Goal: Transaction & Acquisition: Purchase product/service

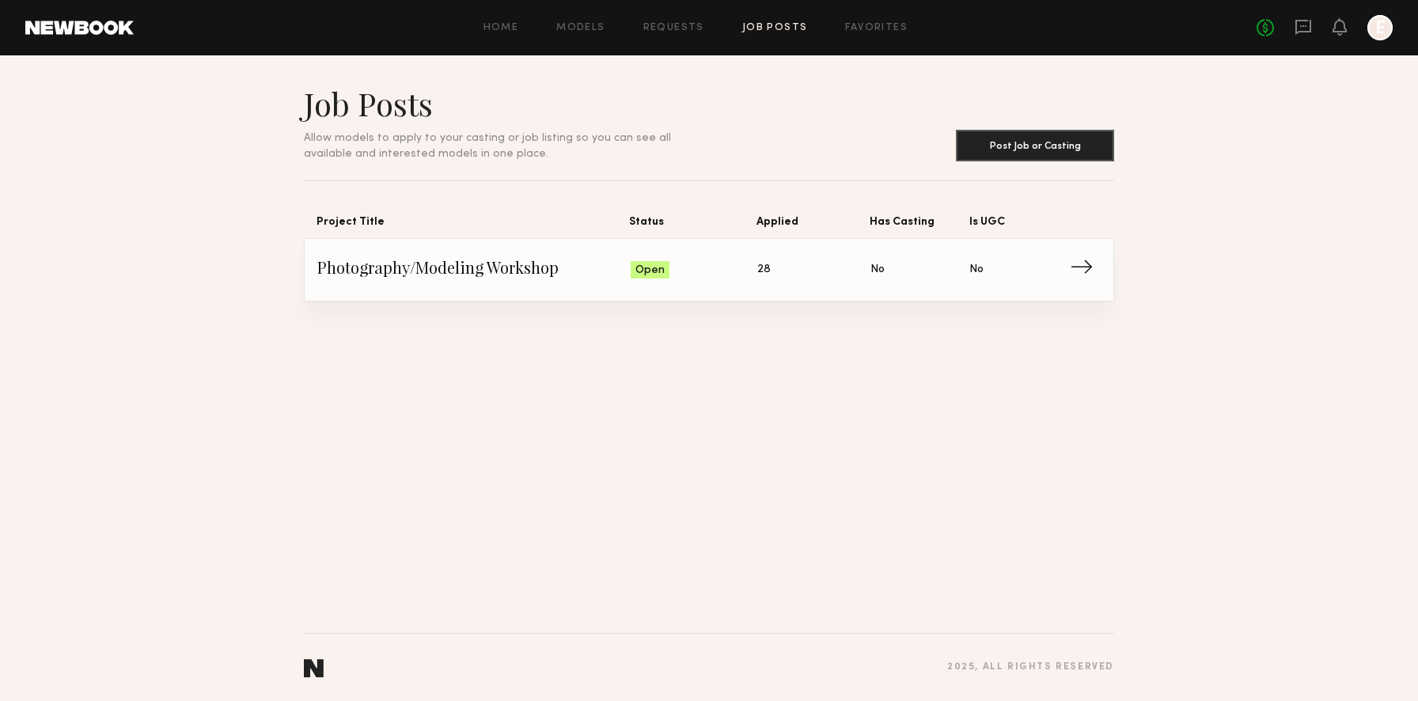
click at [485, 272] on span "Photography/Modeling Workshop" at bounding box center [473, 270] width 313 height 24
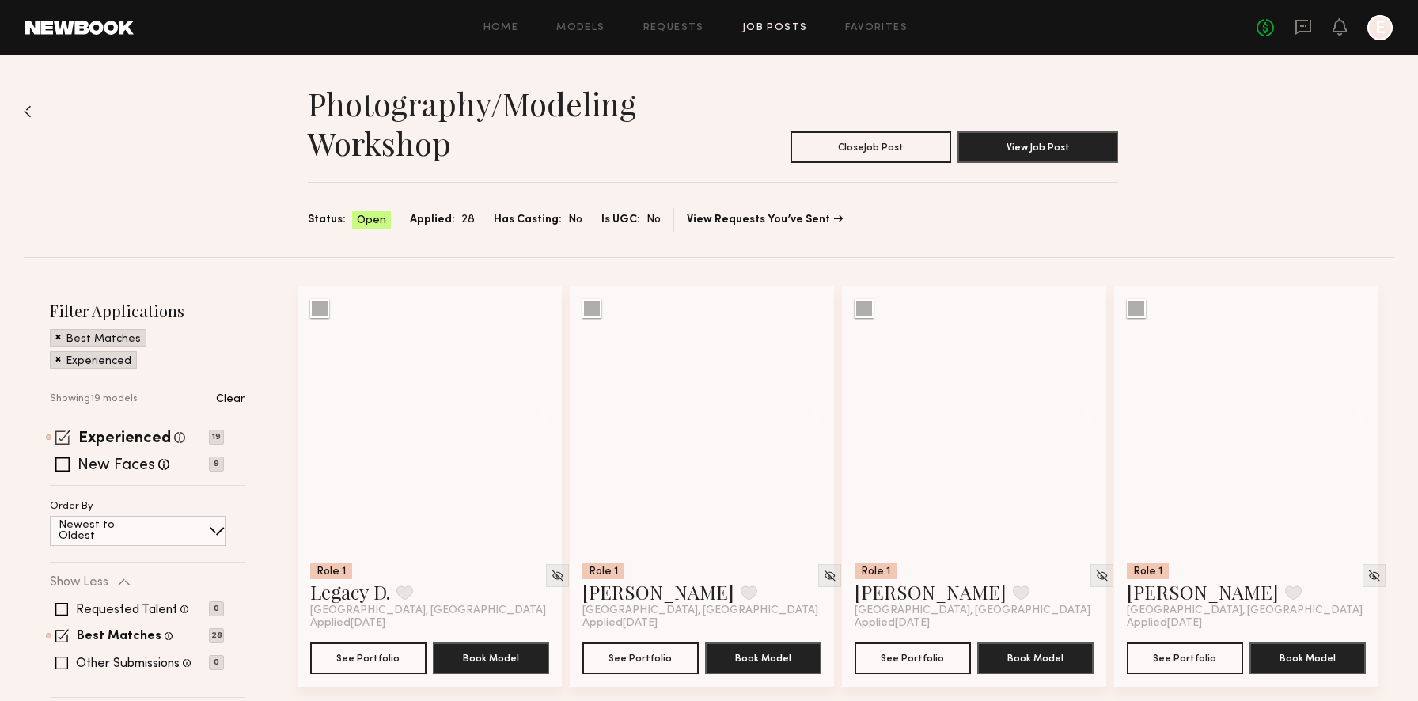
click at [66, 438] on span at bounding box center [62, 437] width 15 height 15
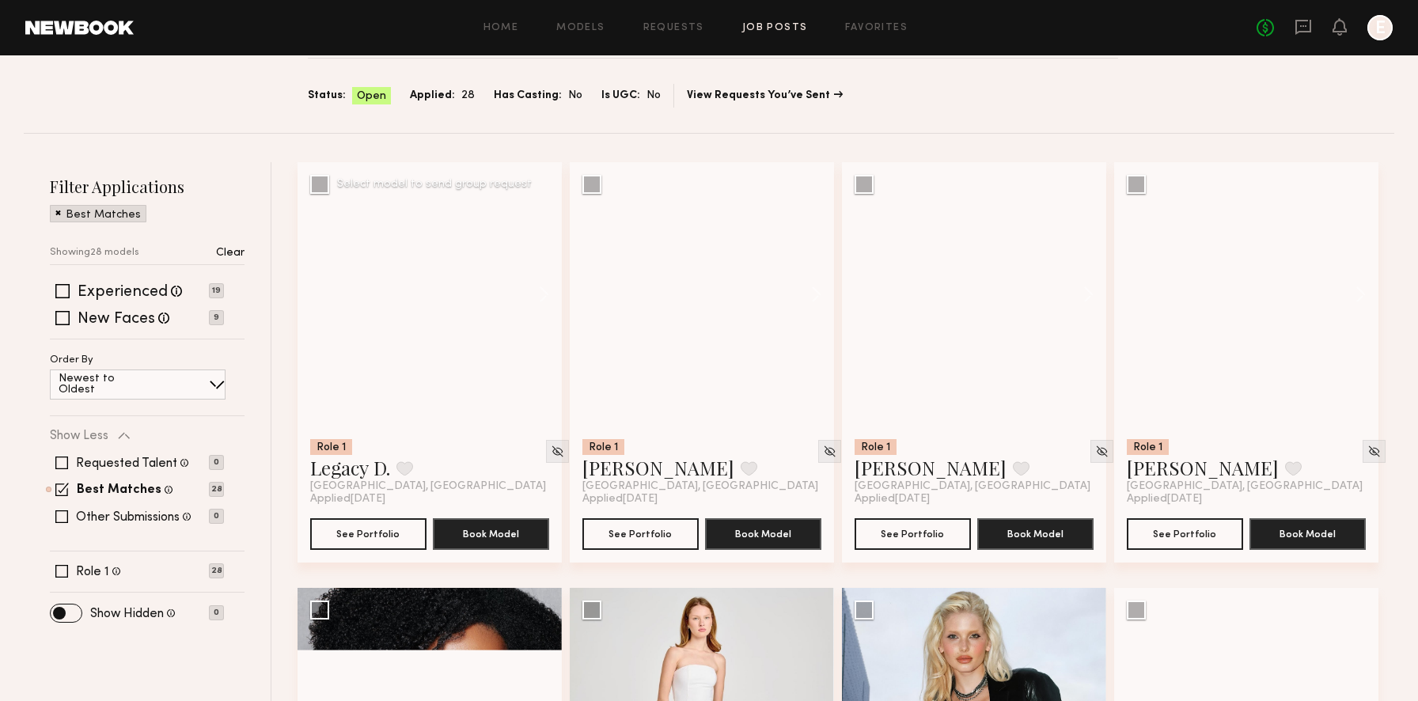
scroll to position [129, 0]
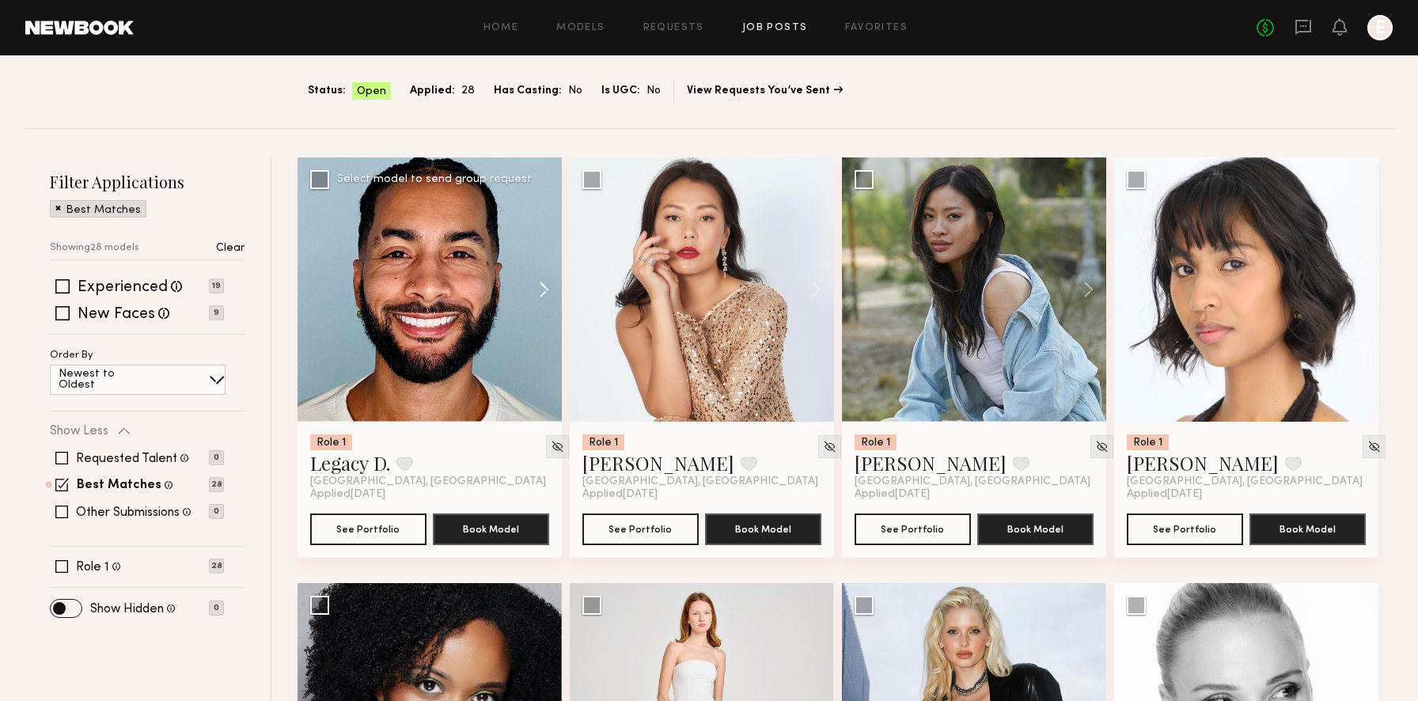
click at [544, 283] on button at bounding box center [536, 289] width 51 height 264
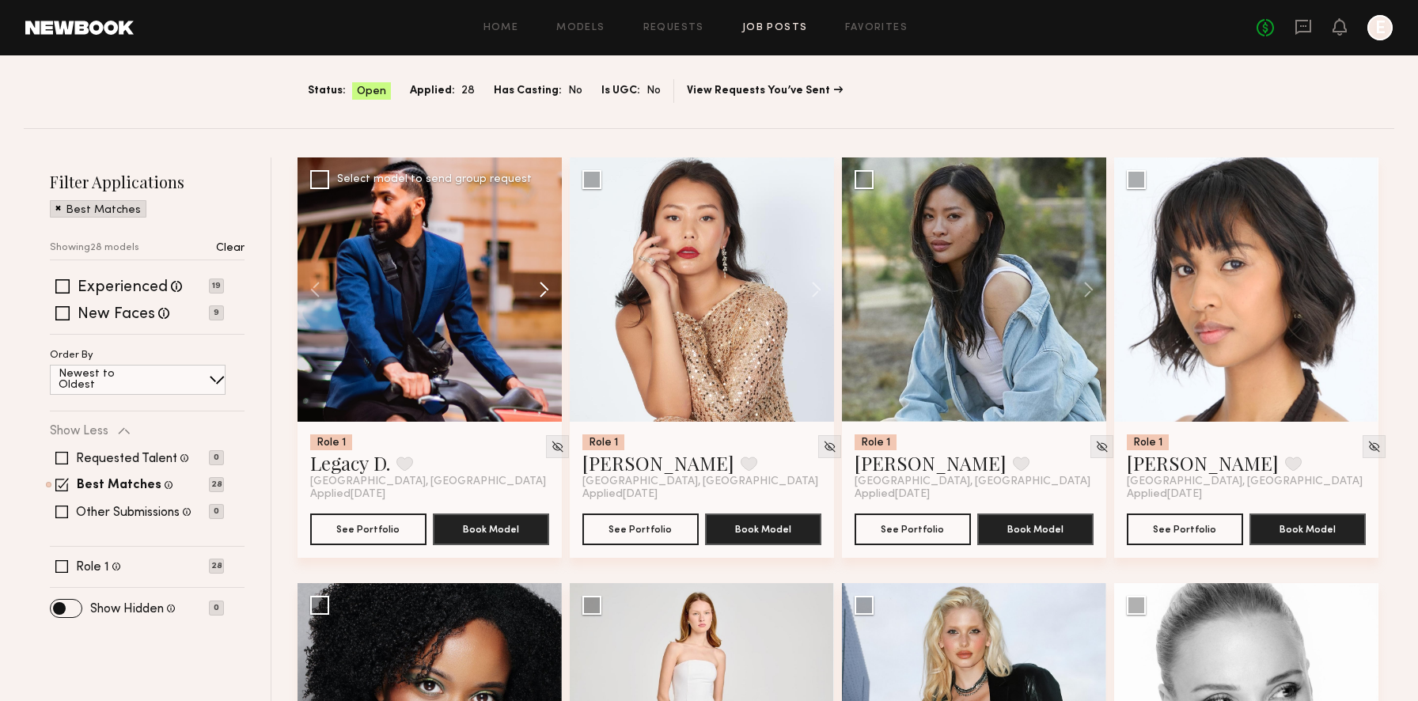
click at [544, 283] on button at bounding box center [536, 289] width 51 height 264
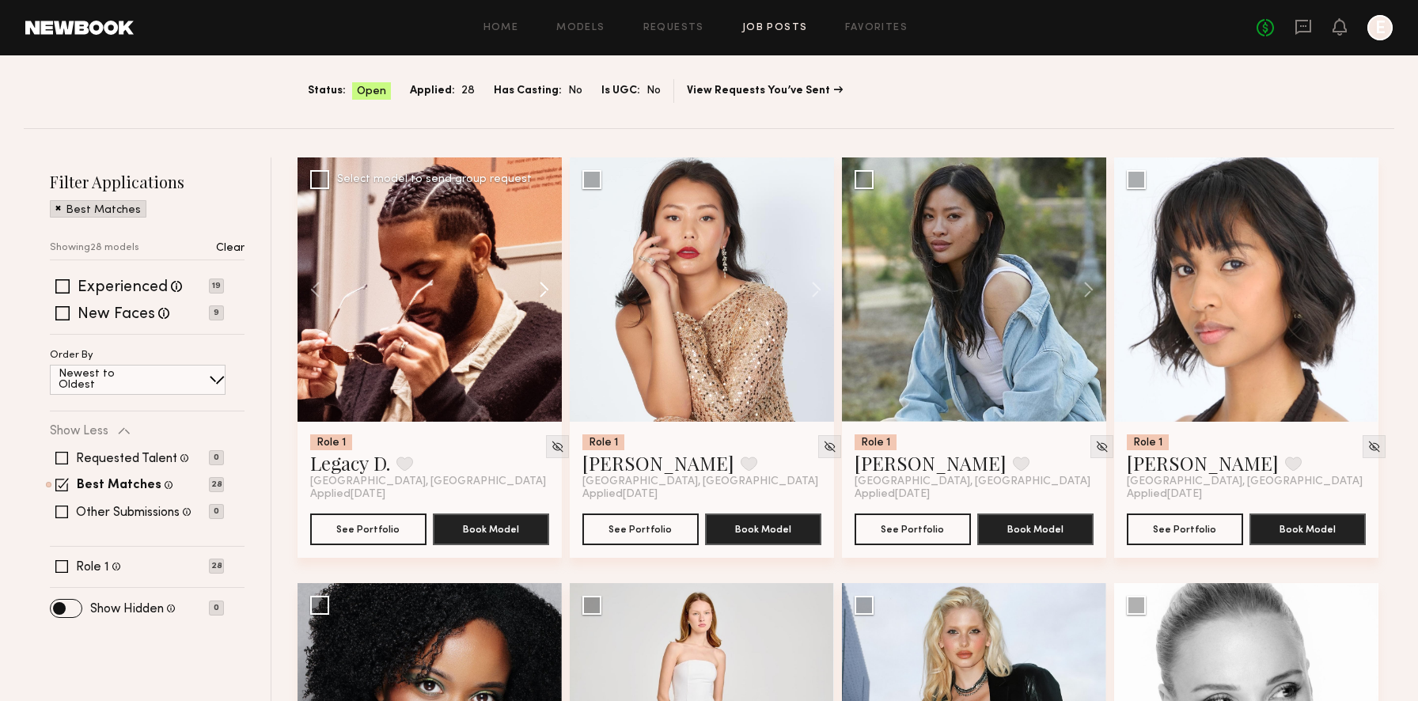
click at [544, 283] on button at bounding box center [536, 289] width 51 height 264
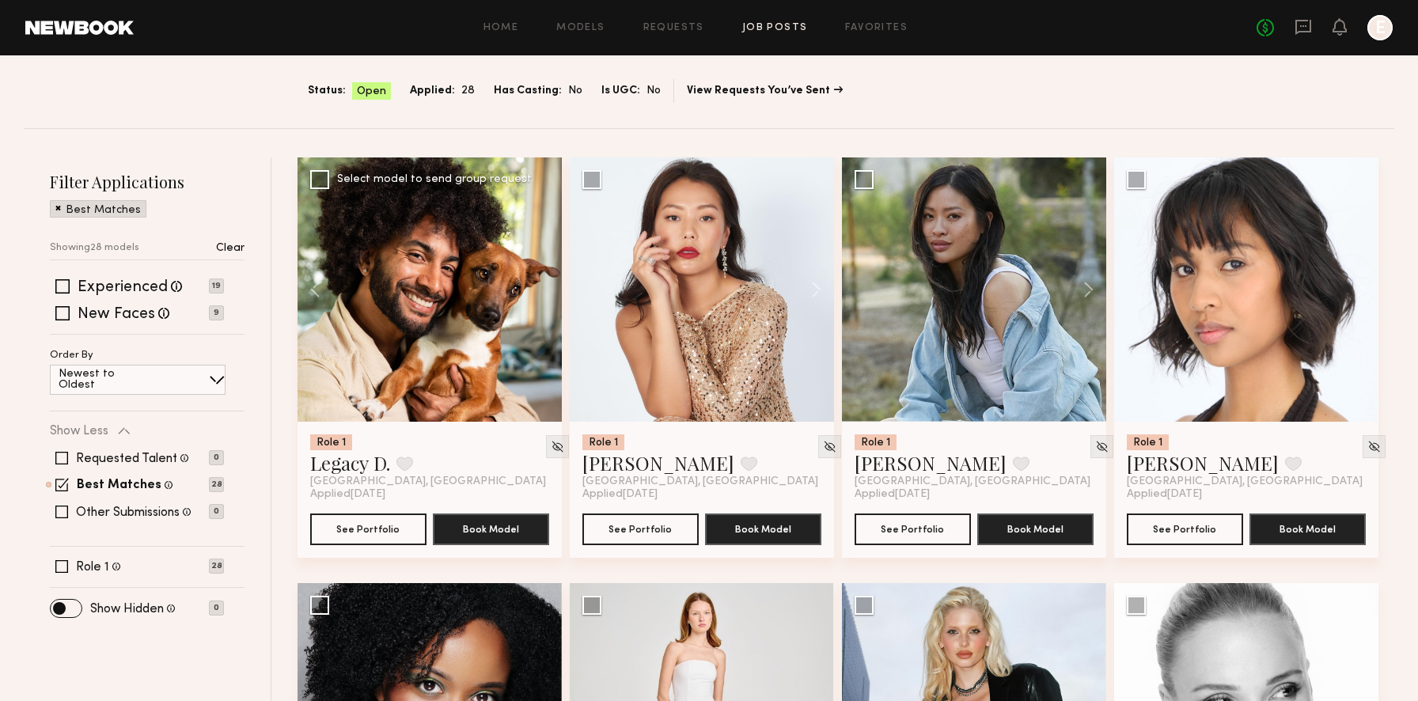
click at [544, 283] on div at bounding box center [429, 289] width 264 height 264
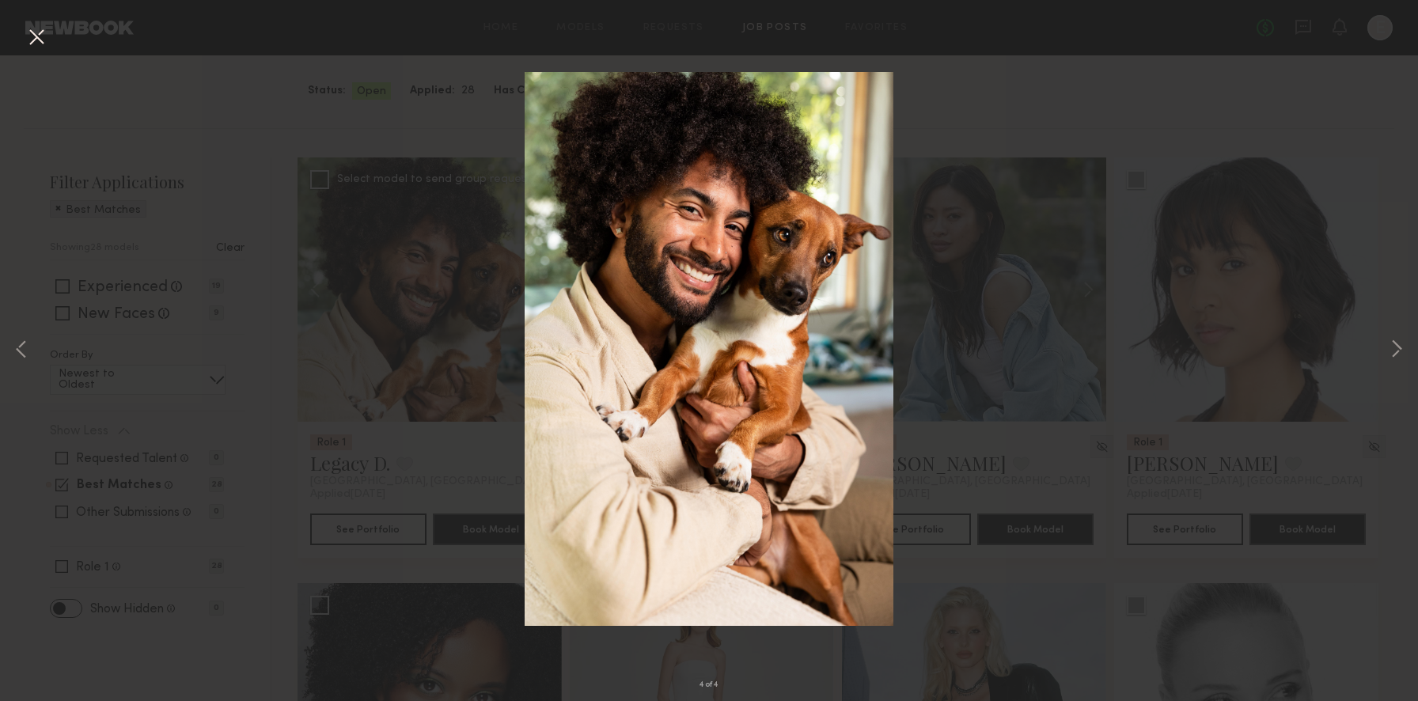
click at [339, 214] on div "4 of 4" at bounding box center [709, 350] width 1418 height 701
click at [36, 42] on button at bounding box center [36, 38] width 25 height 28
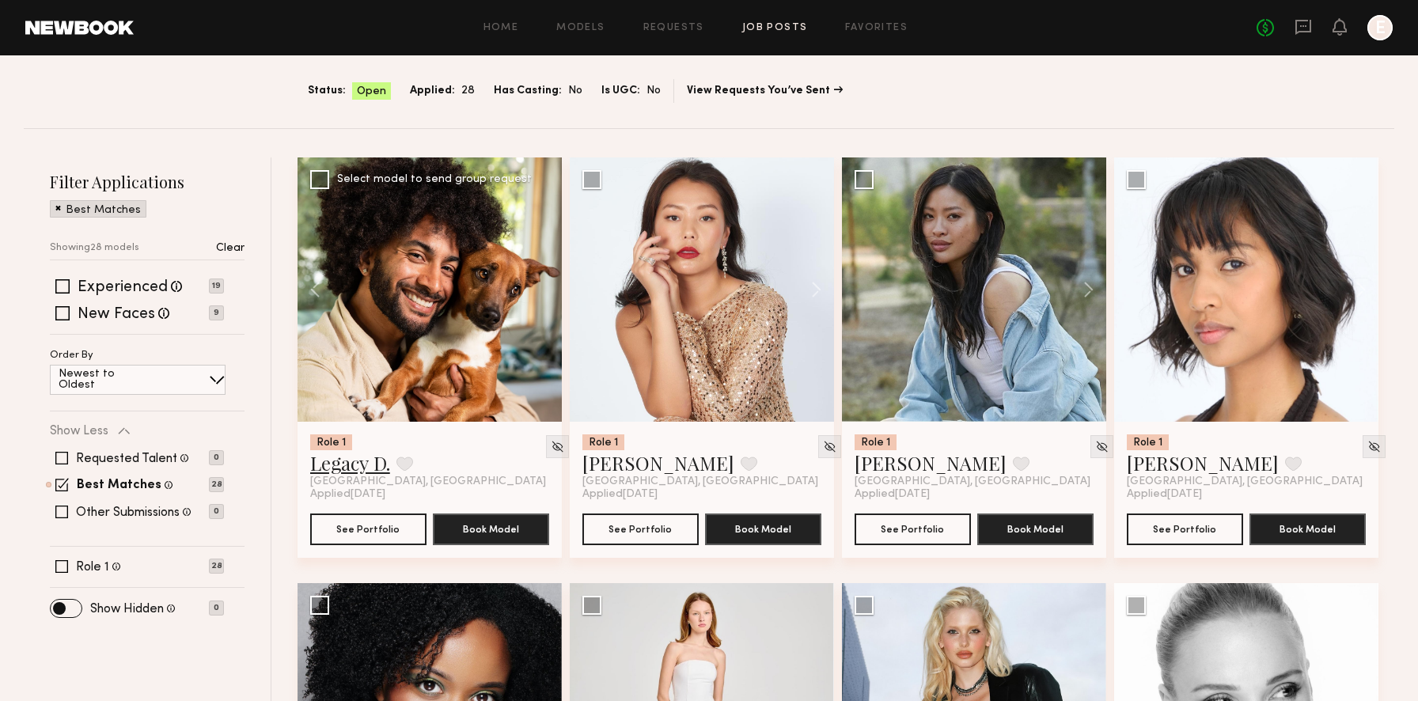
click at [366, 470] on link "Legacy D." at bounding box center [350, 462] width 80 height 25
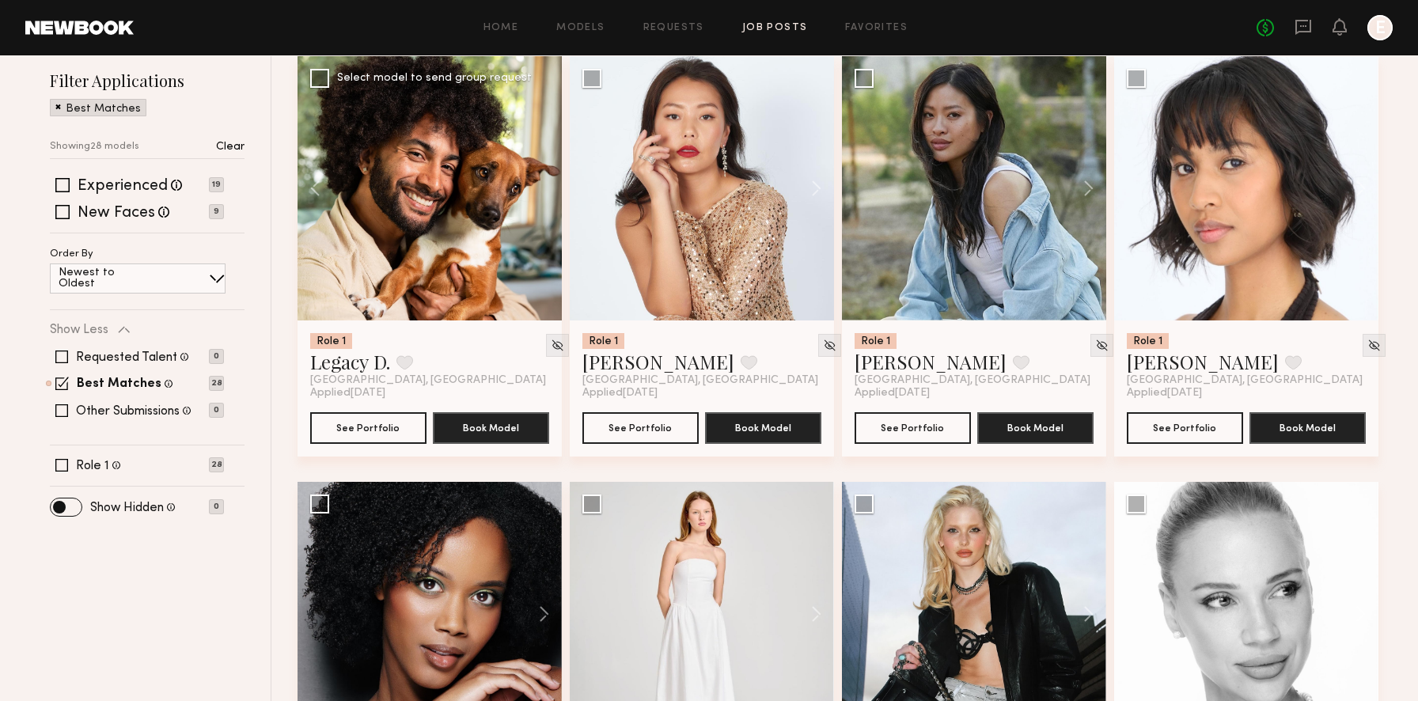
scroll to position [225, 0]
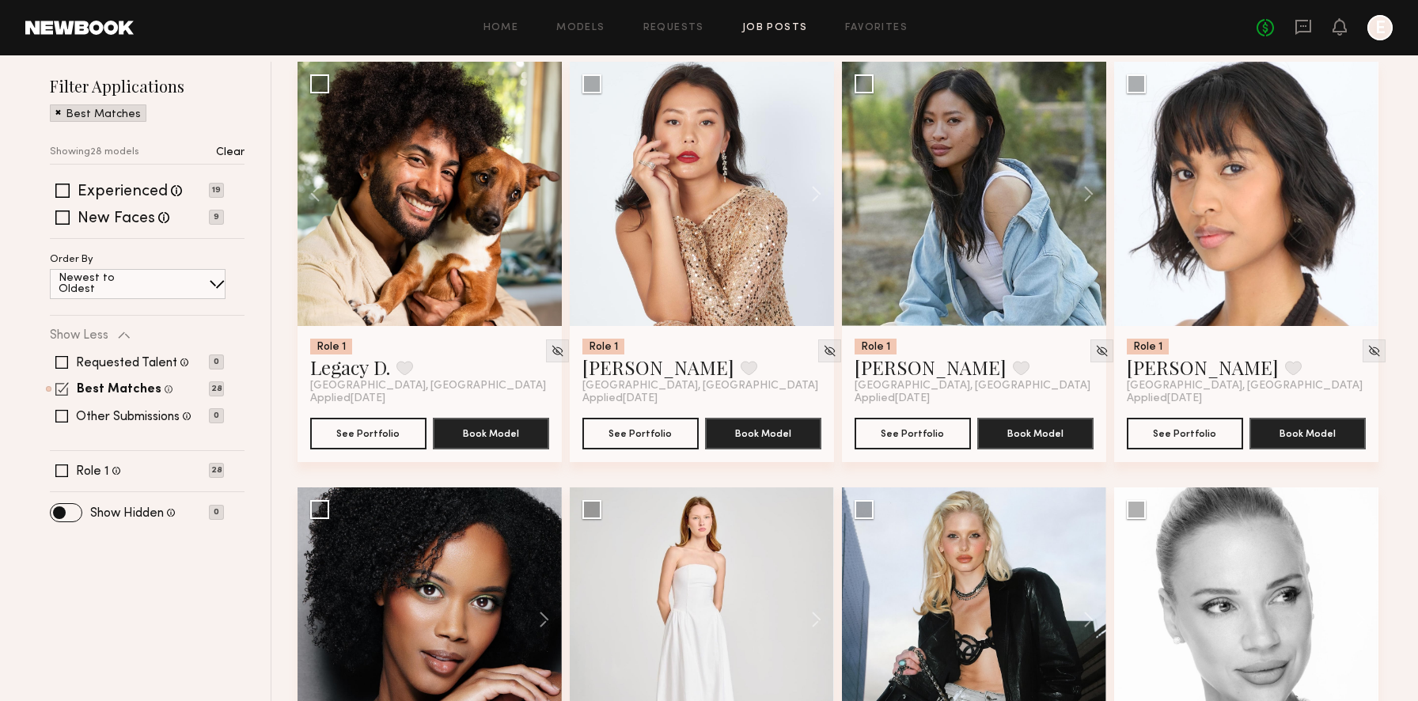
click at [64, 389] on span at bounding box center [61, 388] width 13 height 13
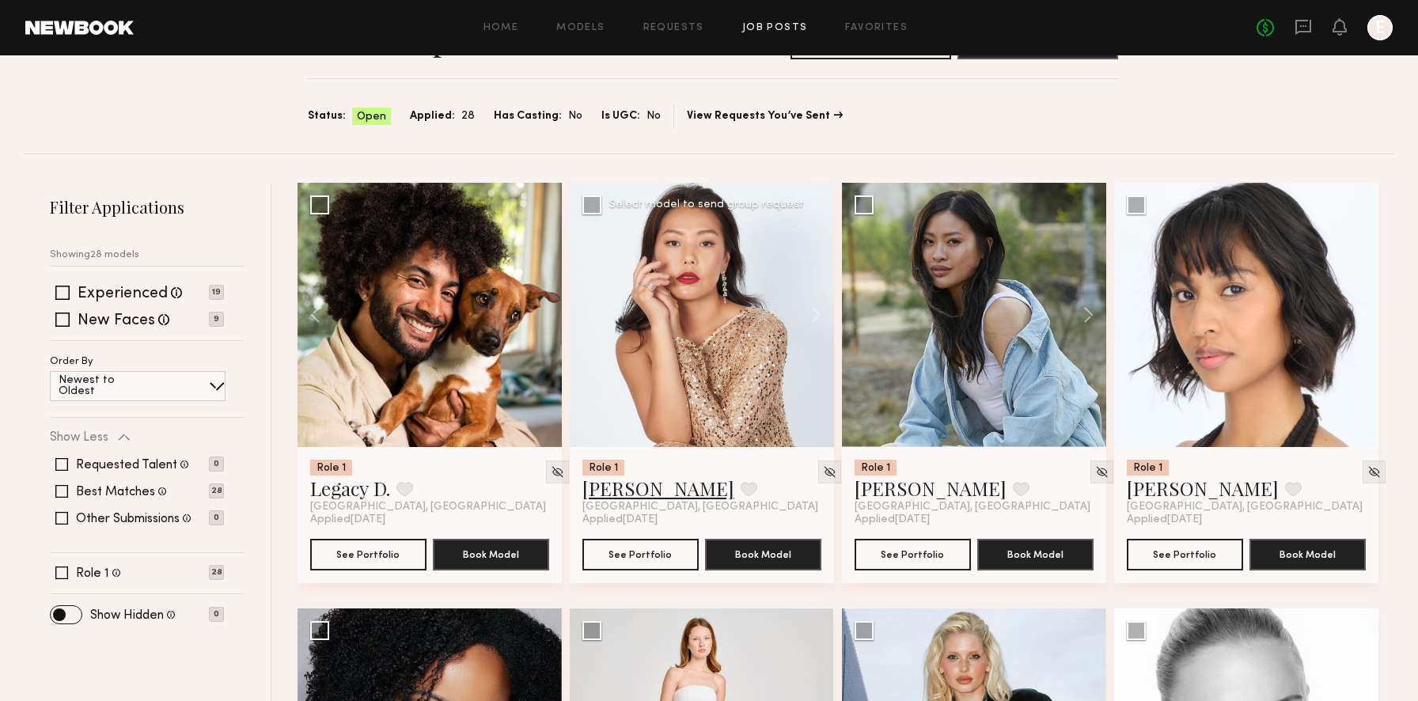
scroll to position [183, 0]
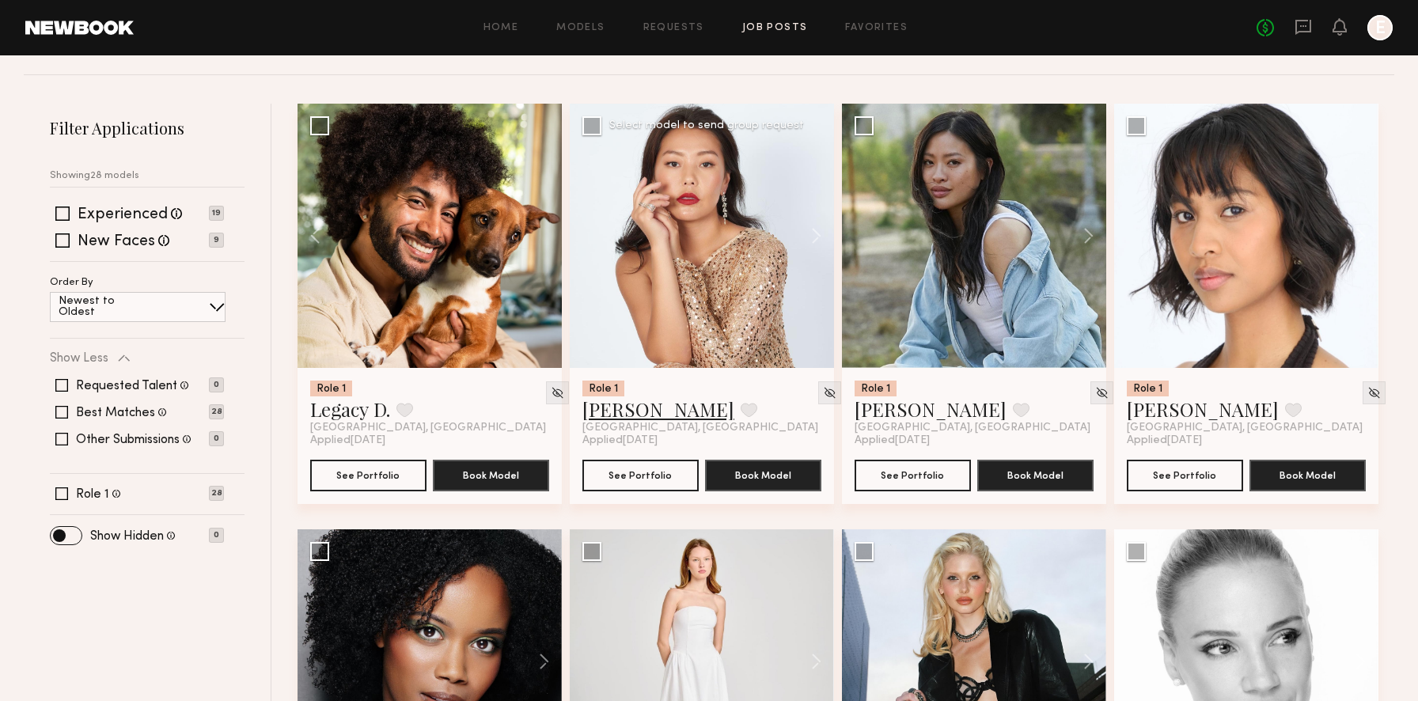
click at [636, 411] on link "Ekaterina M." at bounding box center [658, 408] width 152 height 25
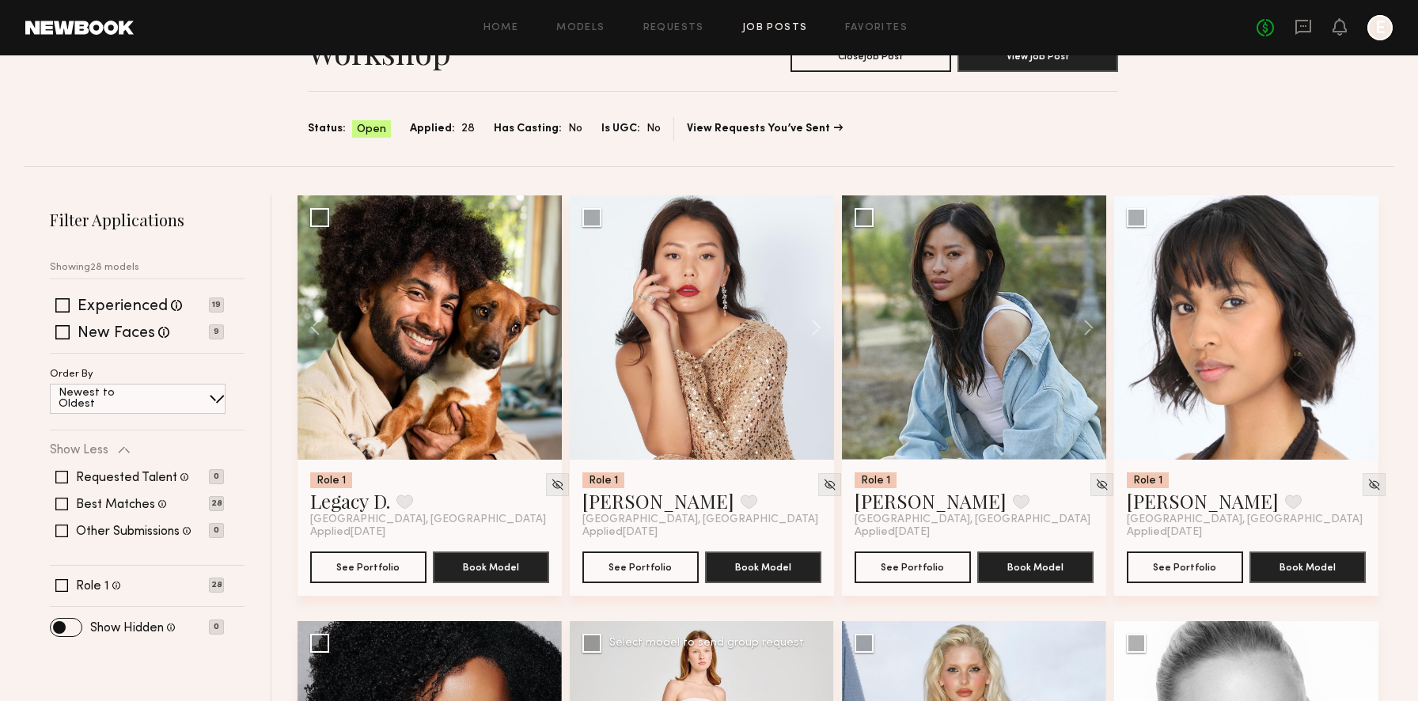
scroll to position [0, 0]
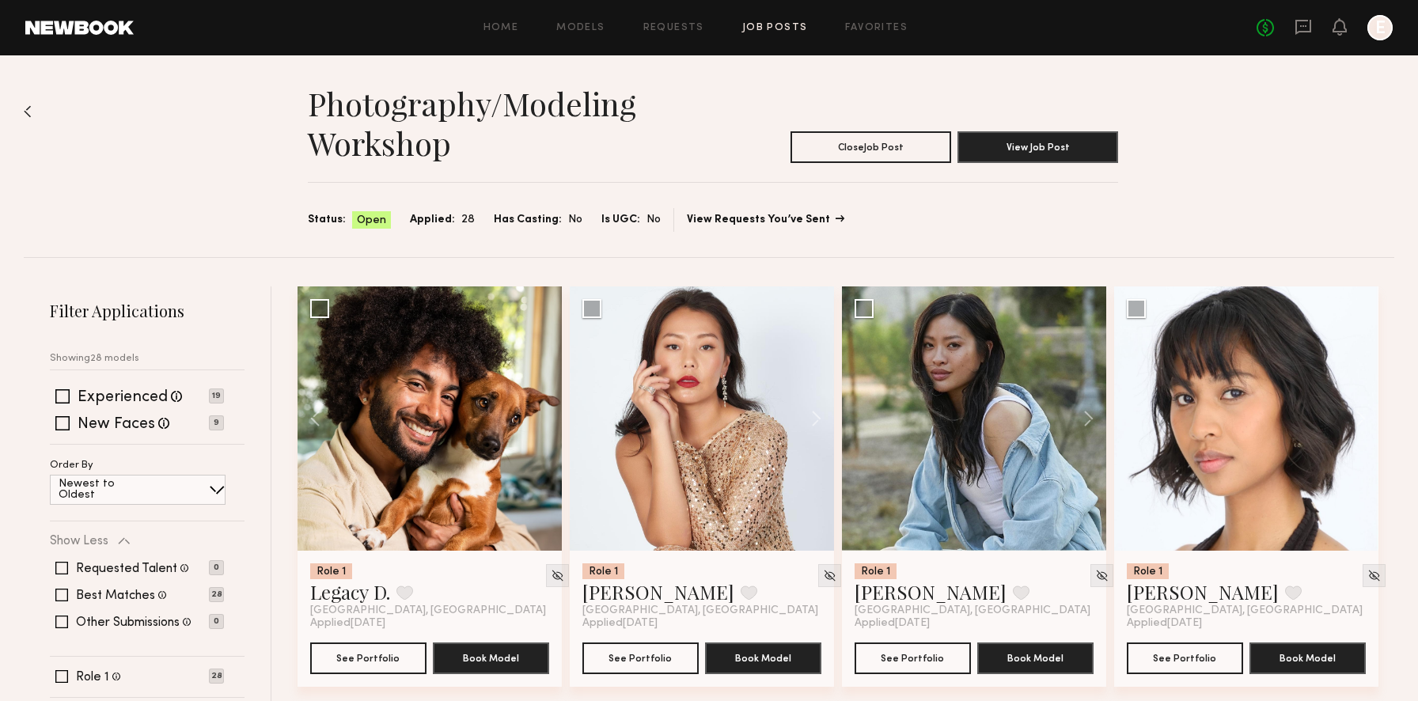
click at [696, 214] on link "View Requests You’ve Sent" at bounding box center [765, 219] width 156 height 11
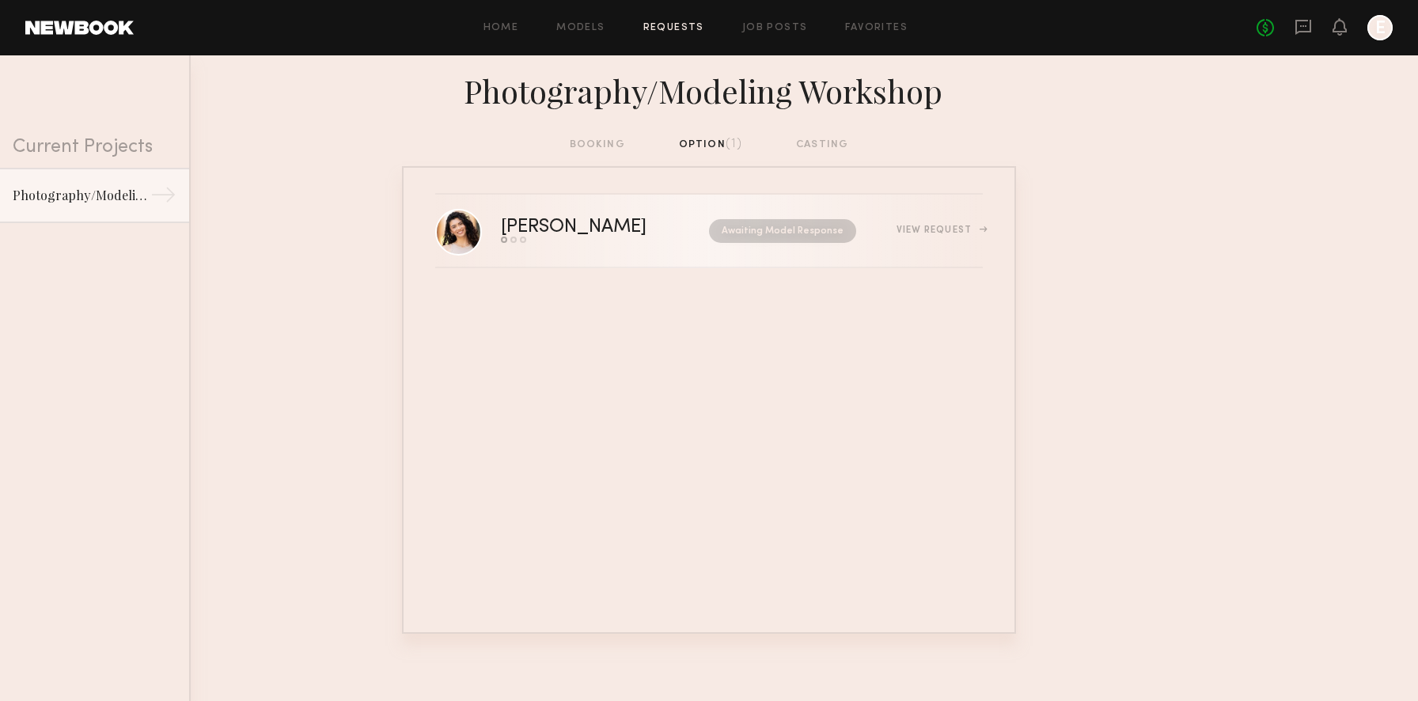
click at [575, 221] on div "Raquel C." at bounding box center [589, 227] width 177 height 18
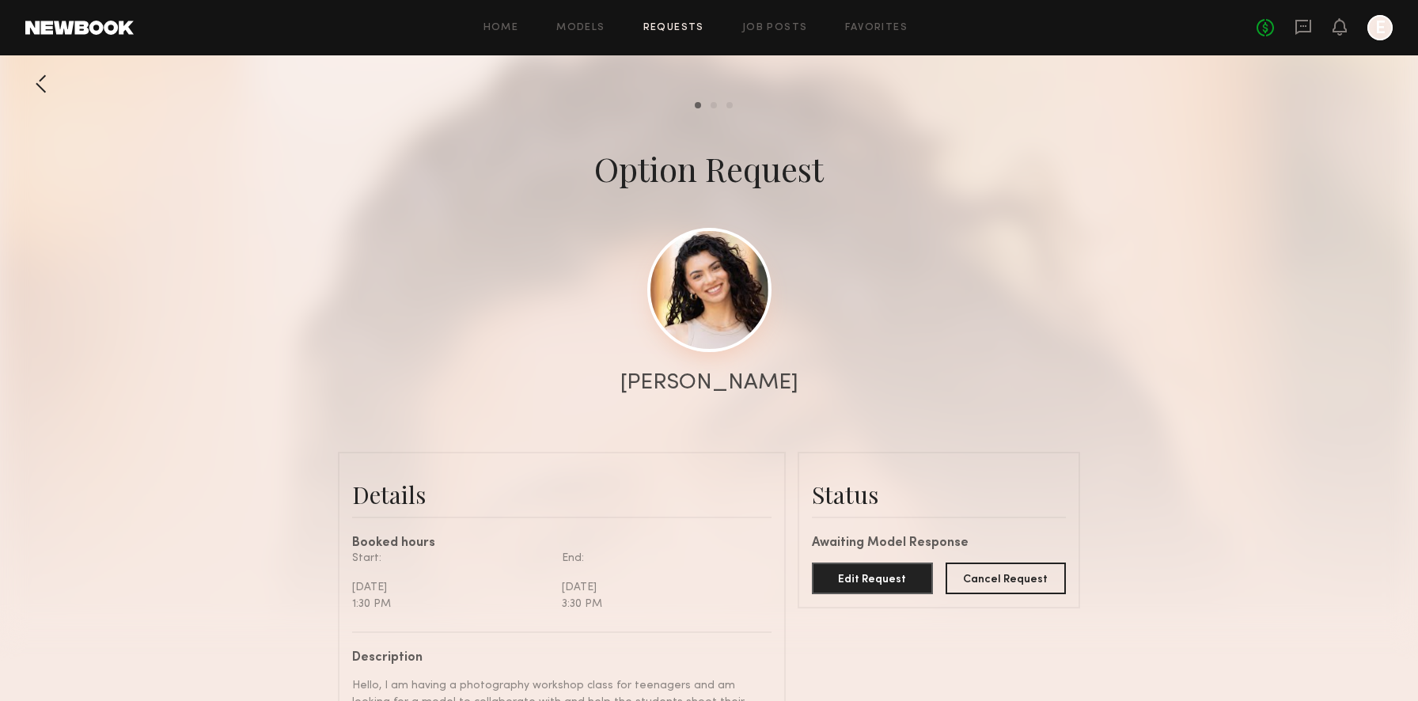
click at [705, 277] on link at bounding box center [709, 290] width 124 height 124
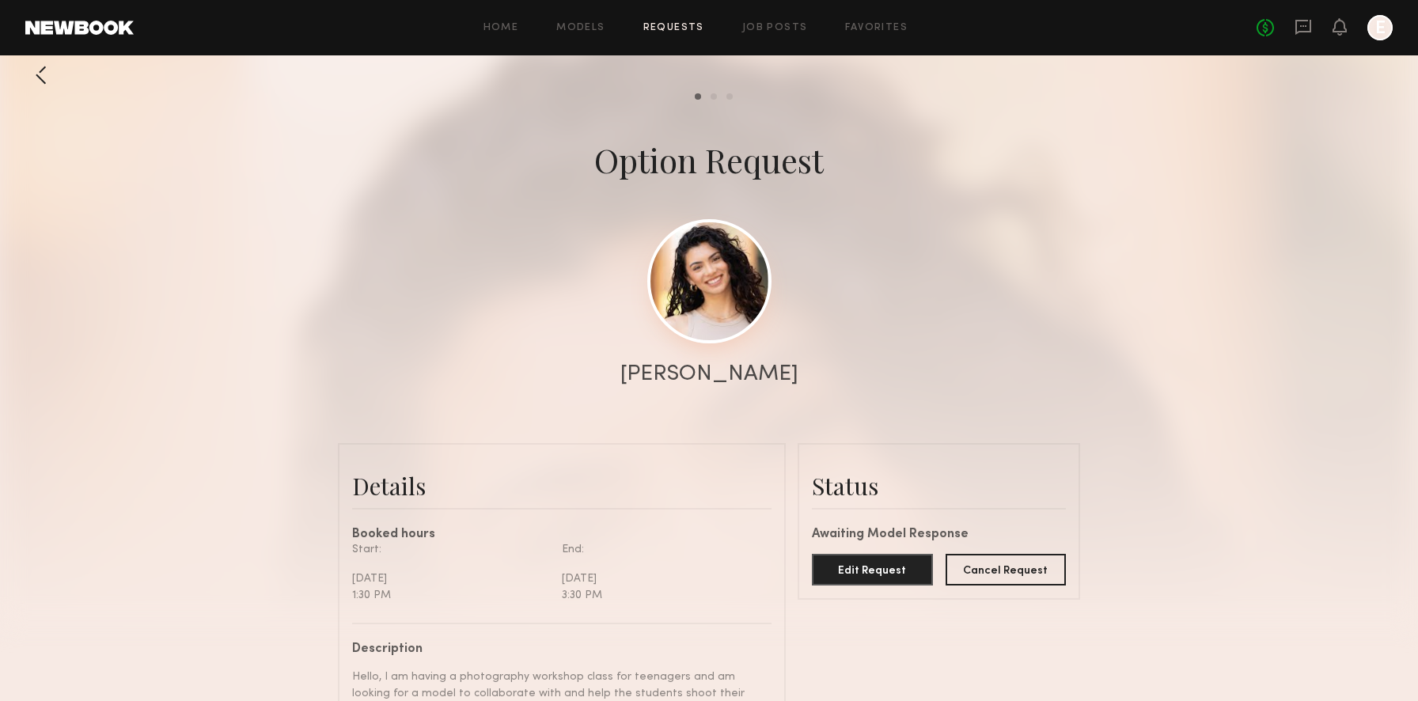
scroll to position [4, 0]
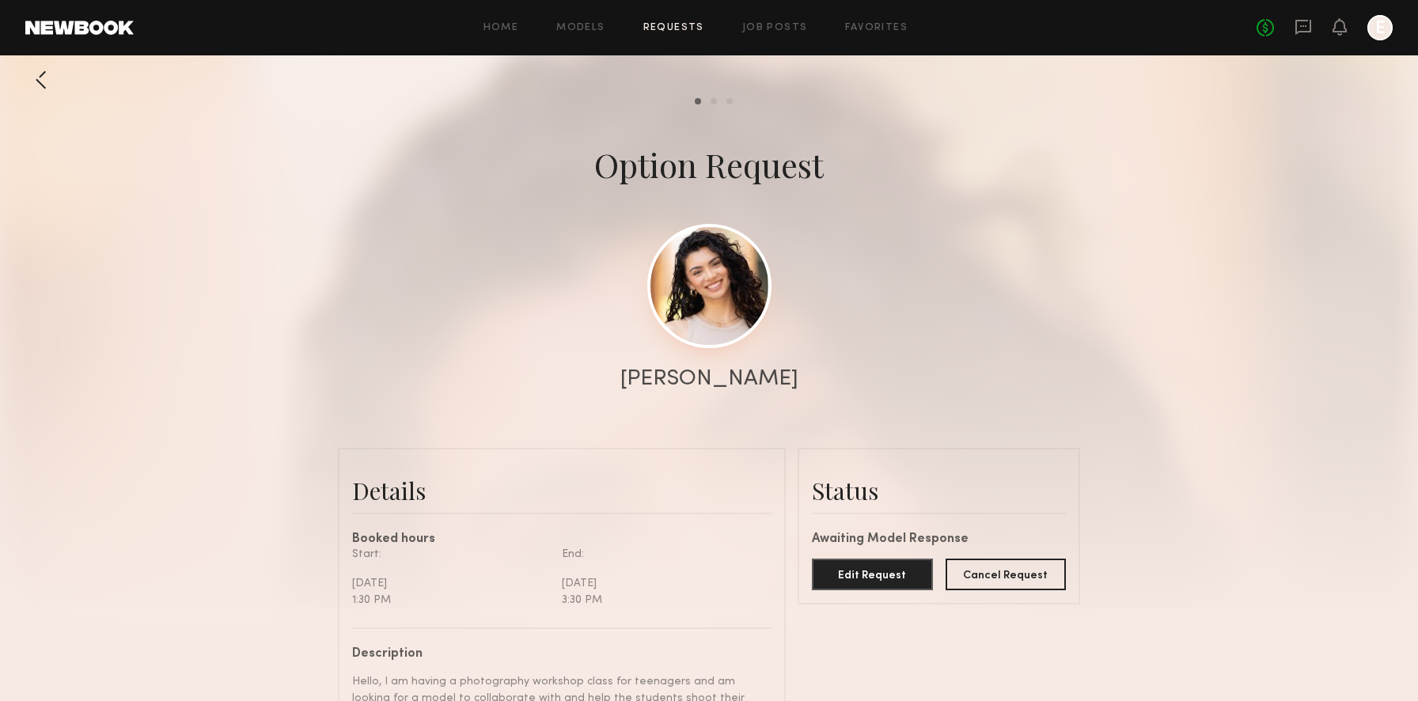
click at [676, 288] on link at bounding box center [709, 286] width 124 height 124
click at [488, 28] on link "Home" at bounding box center [501, 28] width 36 height 10
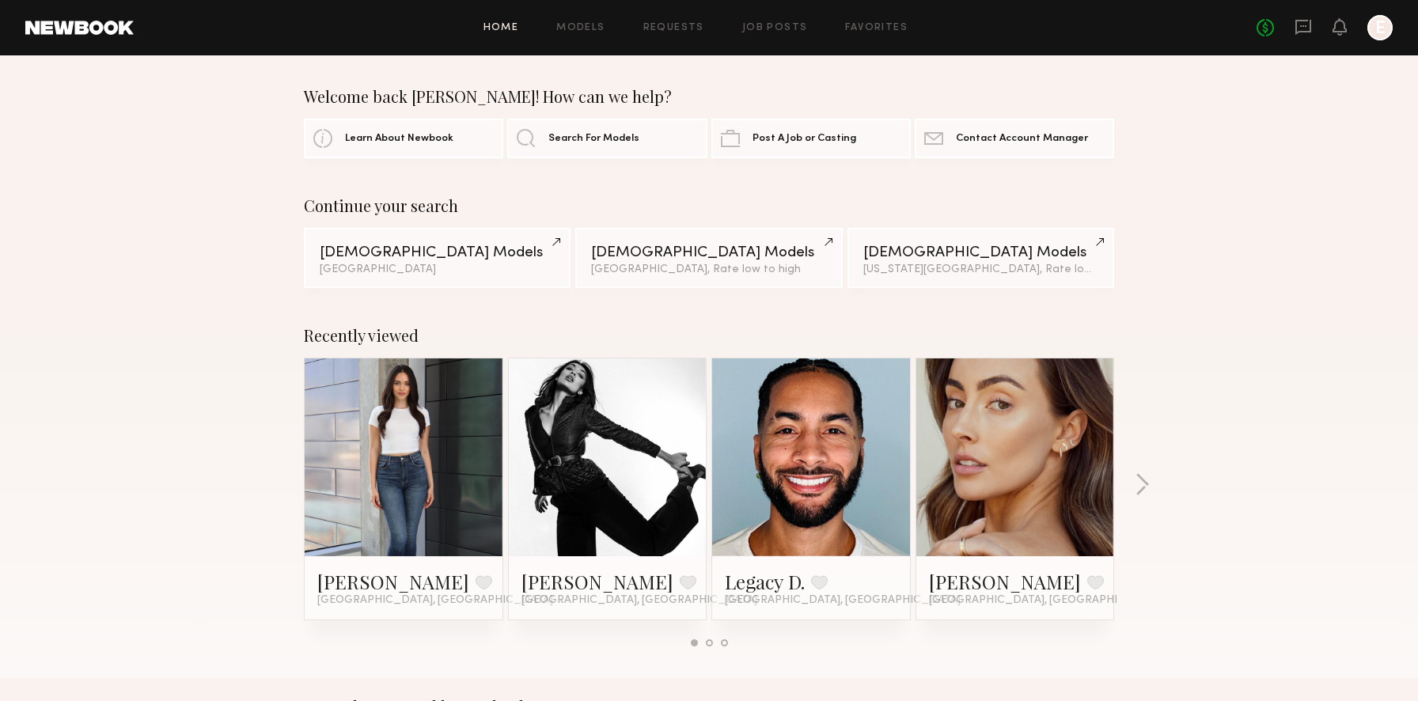
click at [1376, 32] on div at bounding box center [1379, 27] width 25 height 25
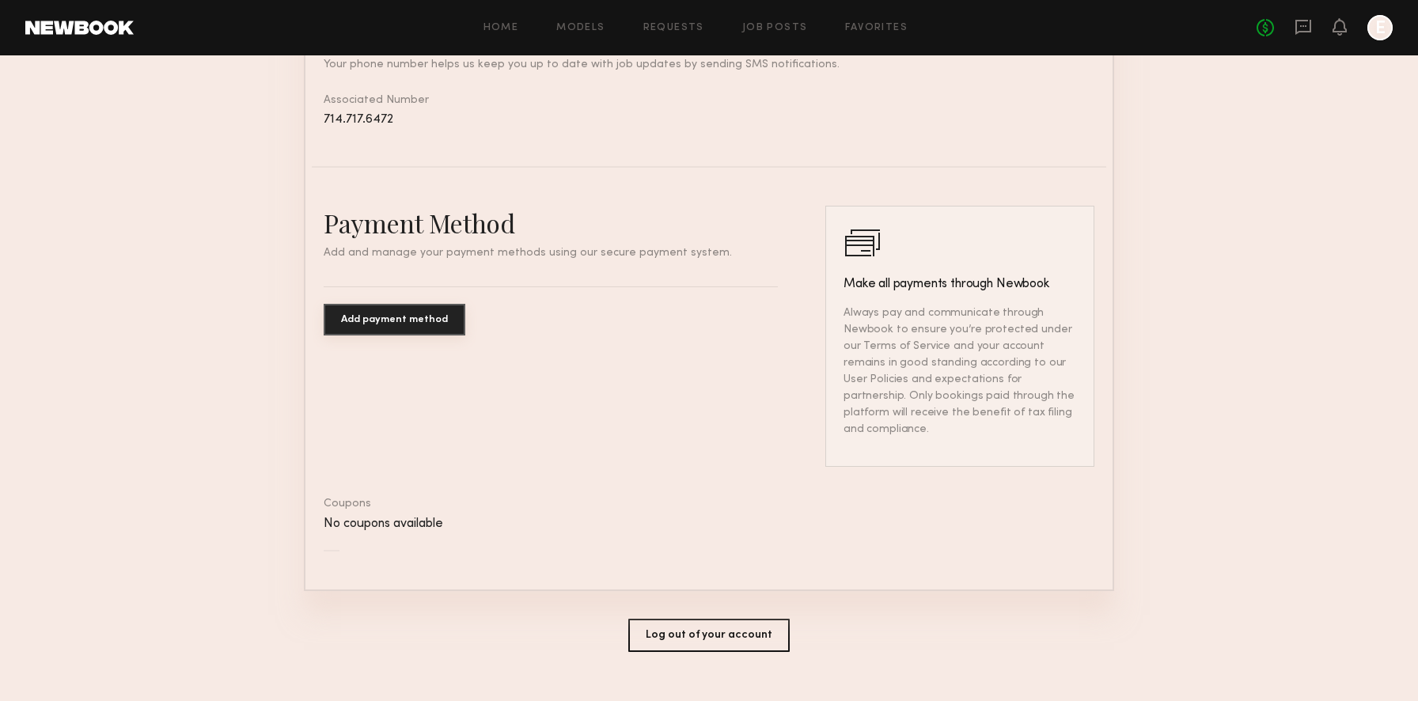
scroll to position [761, 0]
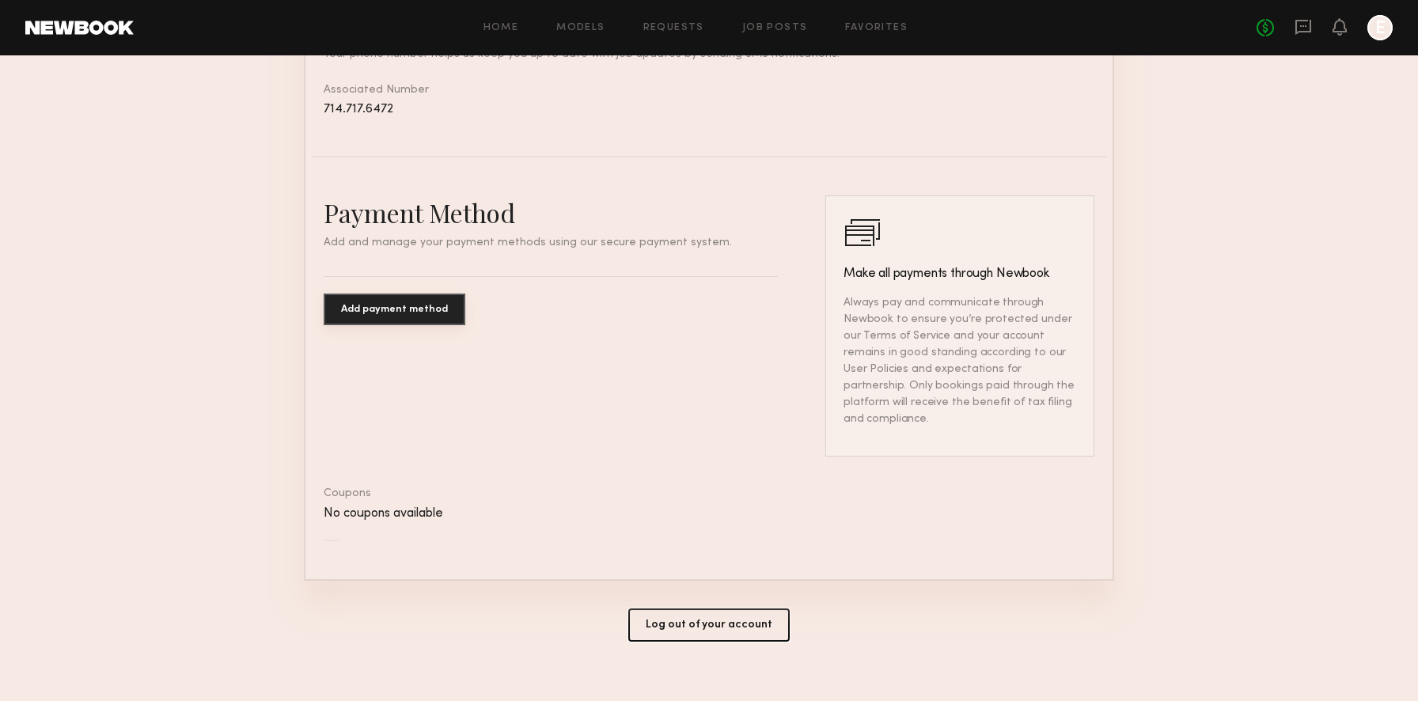
click at [754, 608] on button "Log out of your account" at bounding box center [708, 624] width 161 height 33
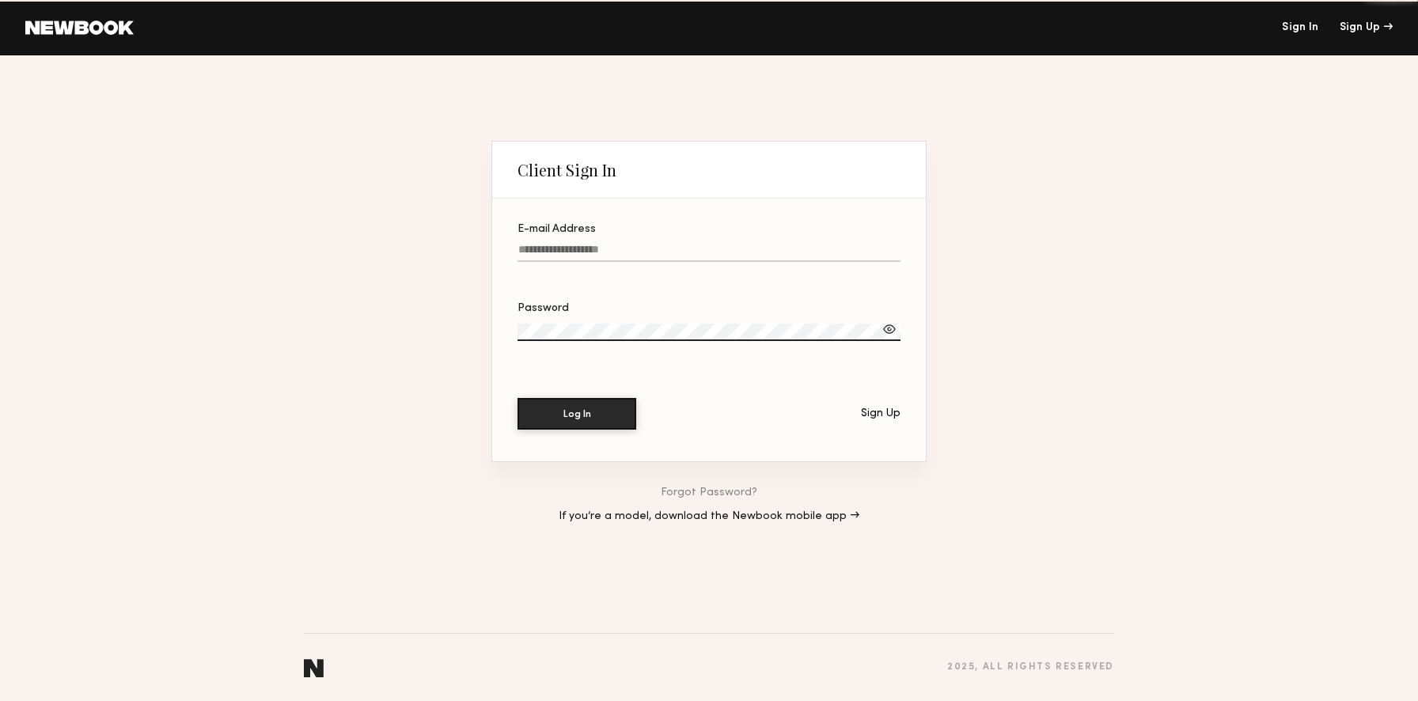
type input "**********"
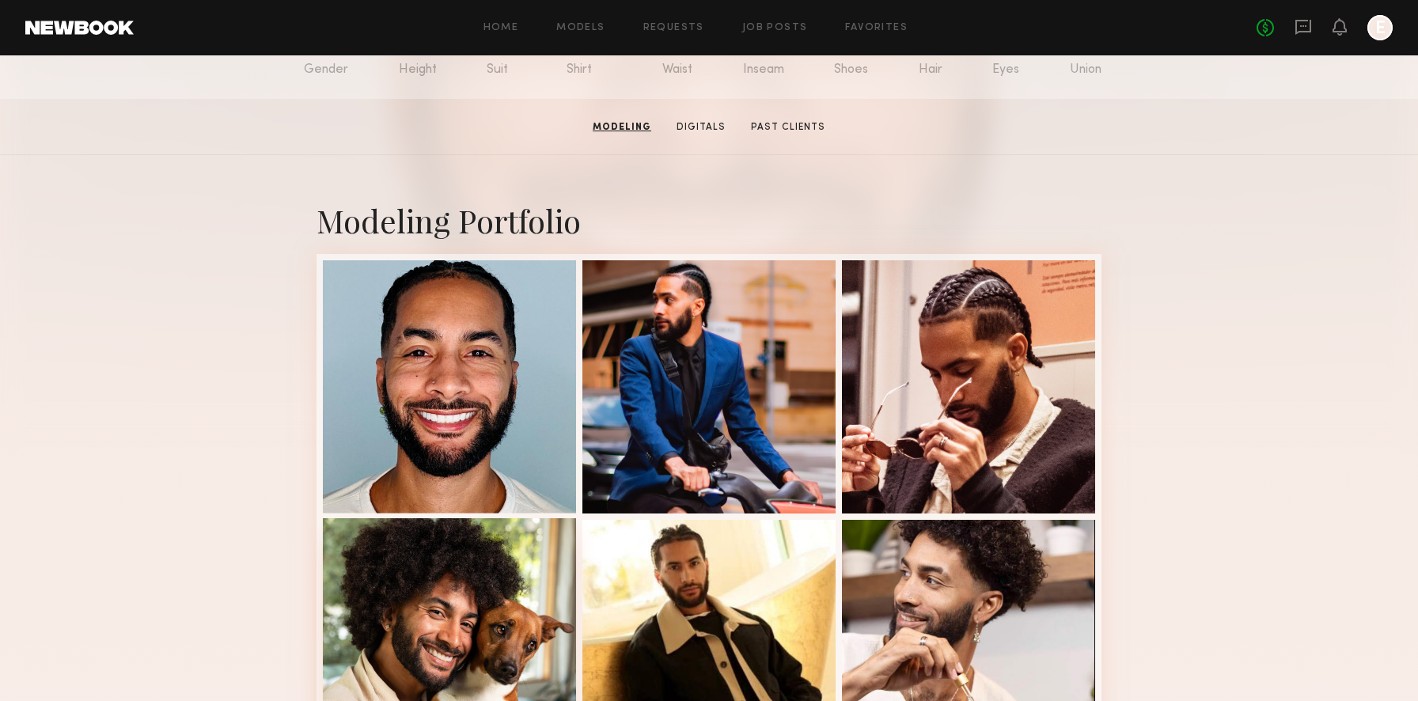
scroll to position [19, 0]
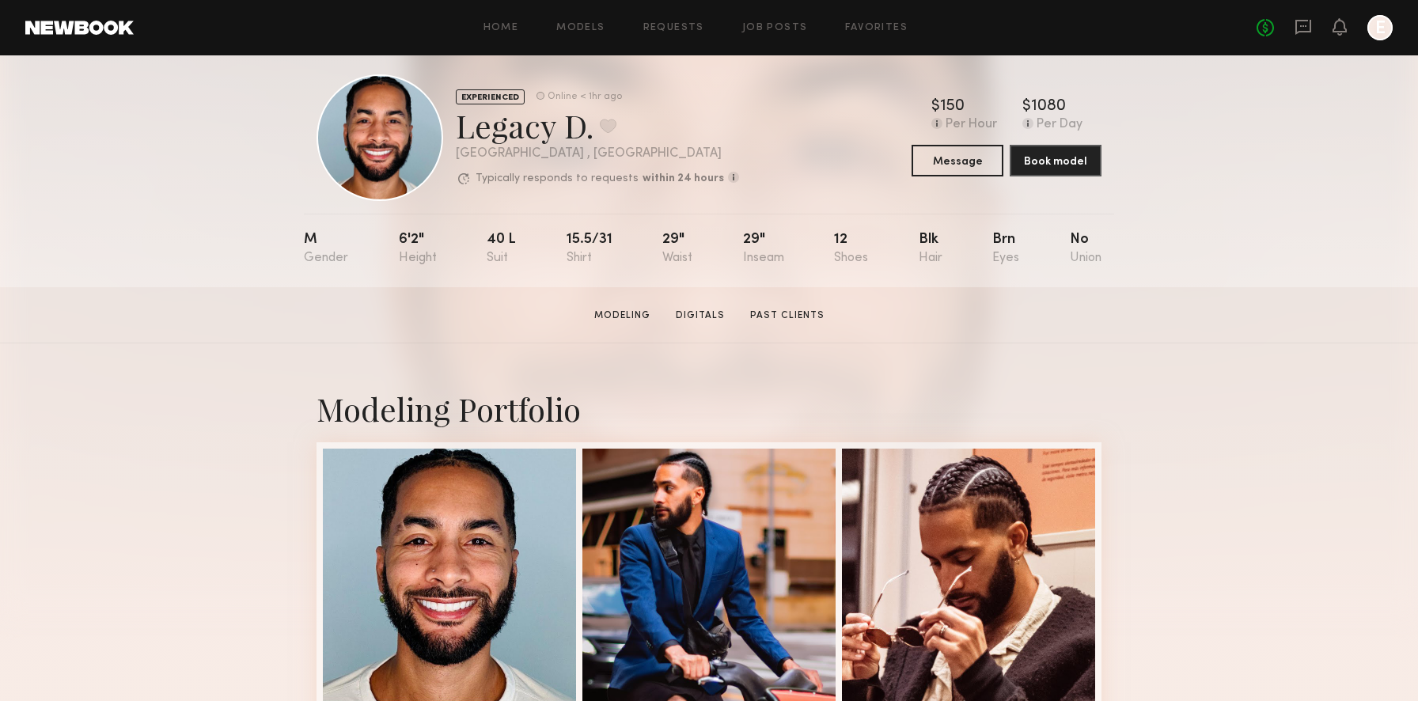
click at [507, 19] on div "Home Models Requests Job Posts Favorites Sign Out No fees up to $5,000 E" at bounding box center [763, 27] width 1259 height 25
click at [506, 24] on link "Home" at bounding box center [501, 28] width 36 height 10
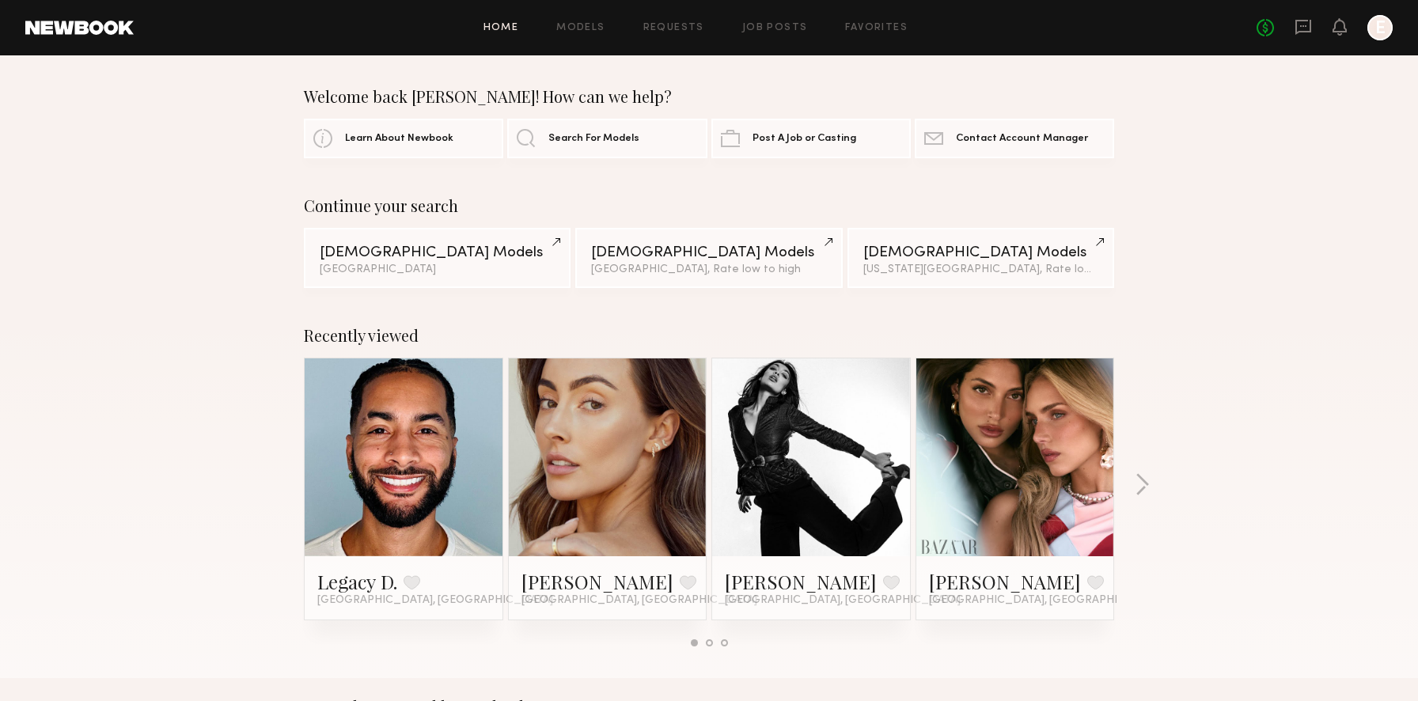
click at [779, 369] on link at bounding box center [811, 457] width 97 height 198
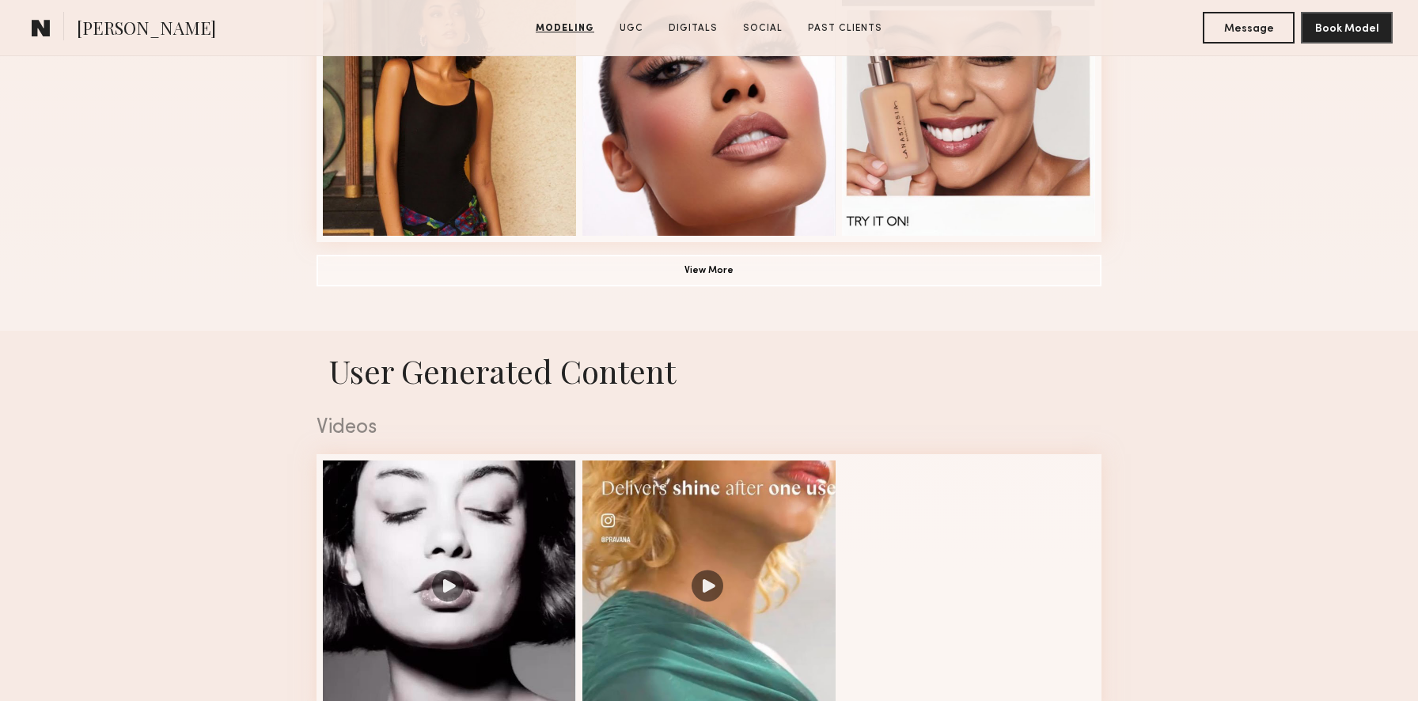
scroll to position [1370, 0]
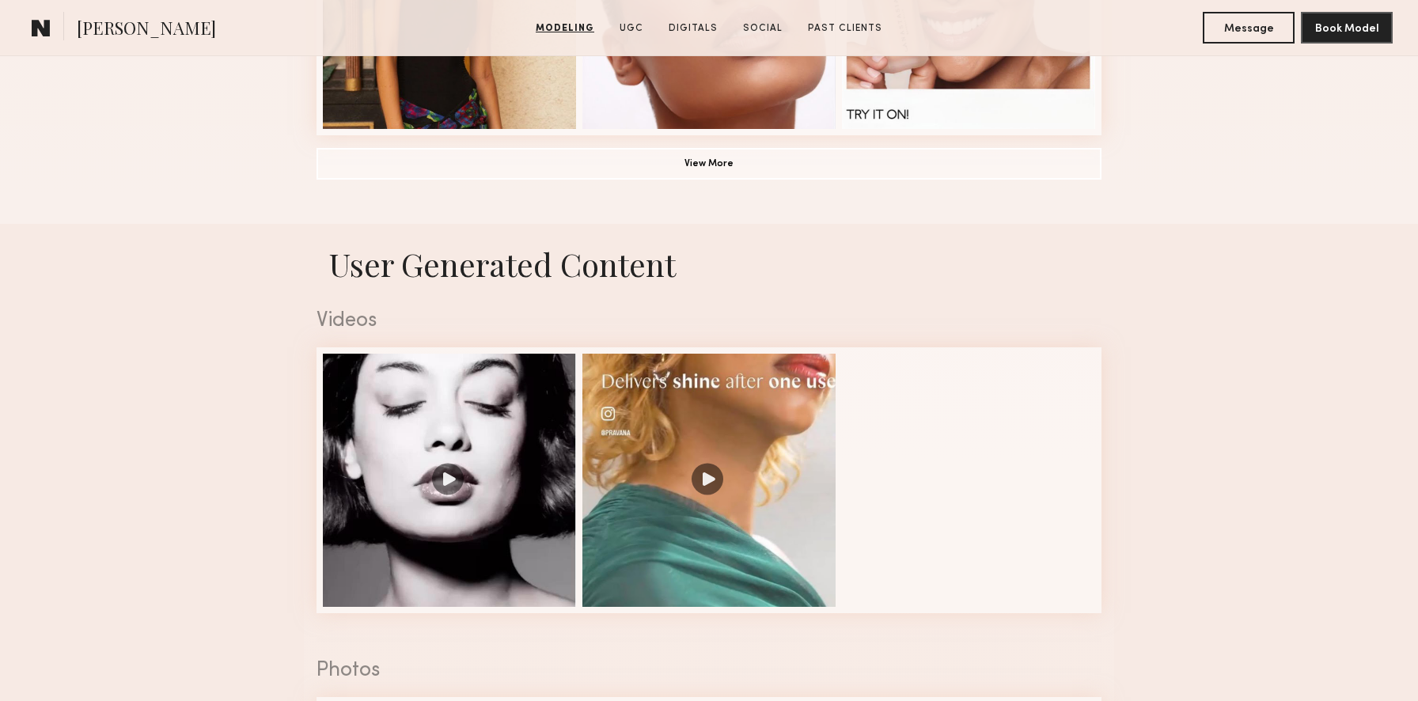
click at [862, 165] on button "View More" at bounding box center [708, 163] width 785 height 32
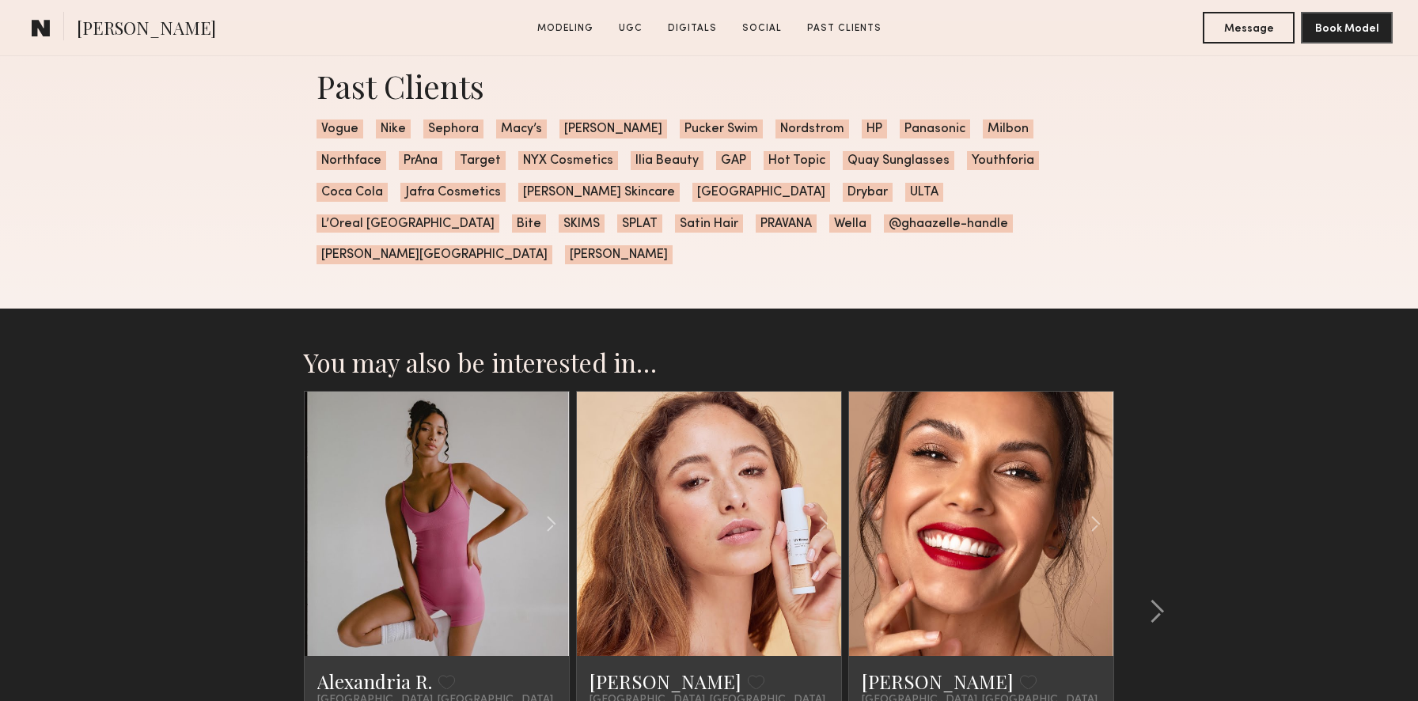
scroll to position [4879, 0]
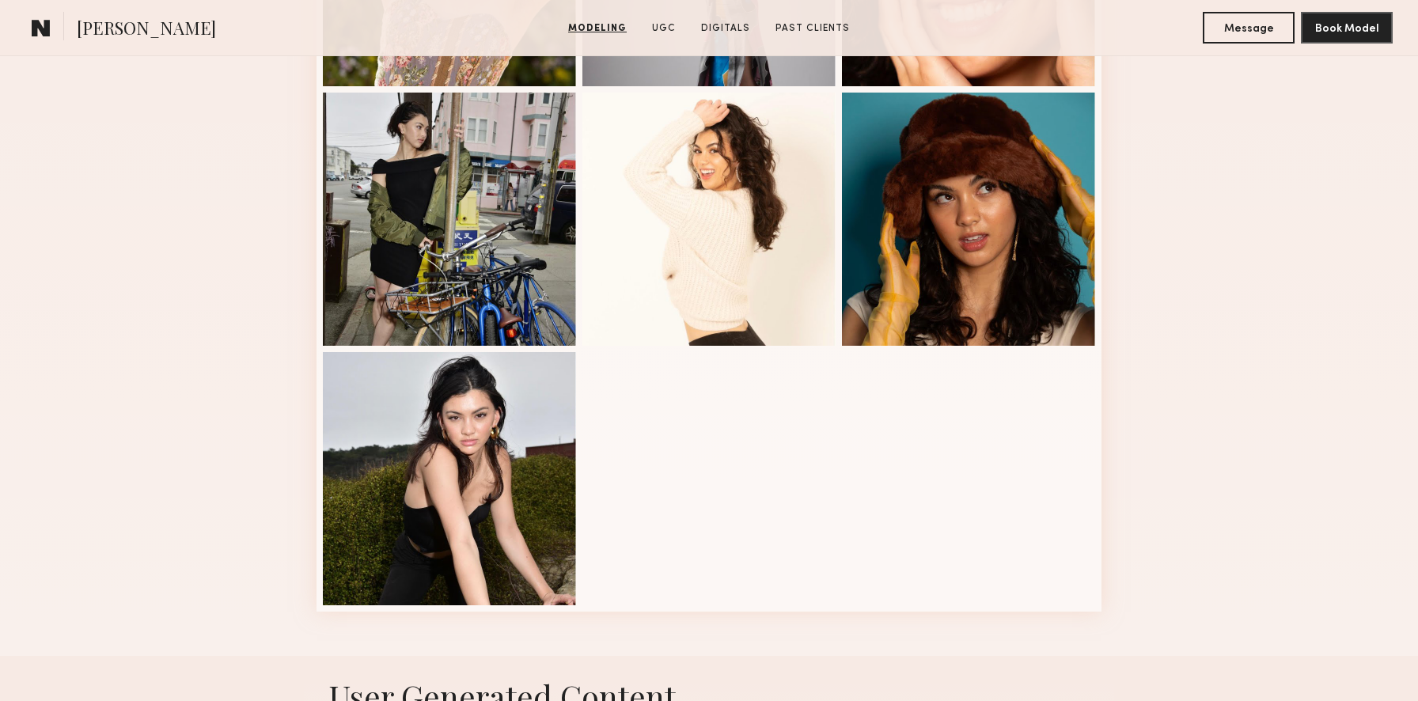
scroll to position [959, 0]
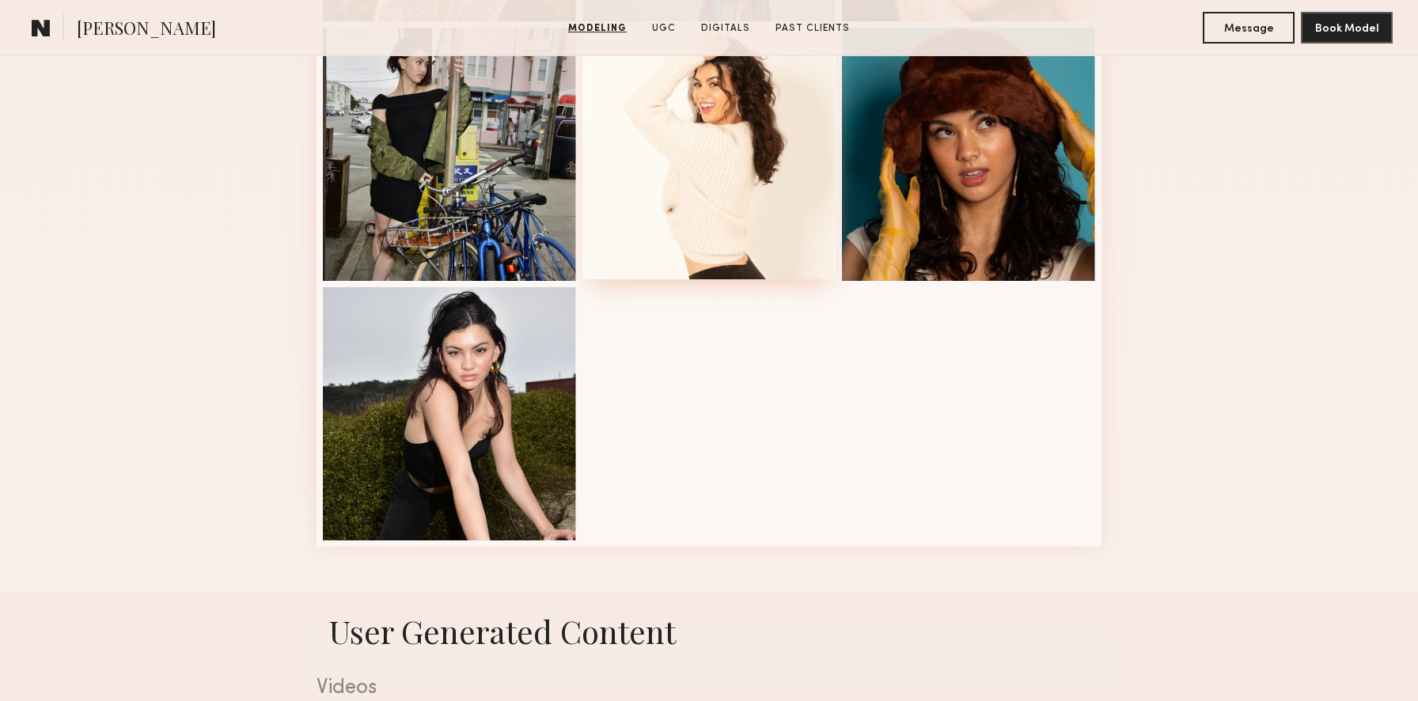
click at [725, 251] on div at bounding box center [708, 152] width 253 height 253
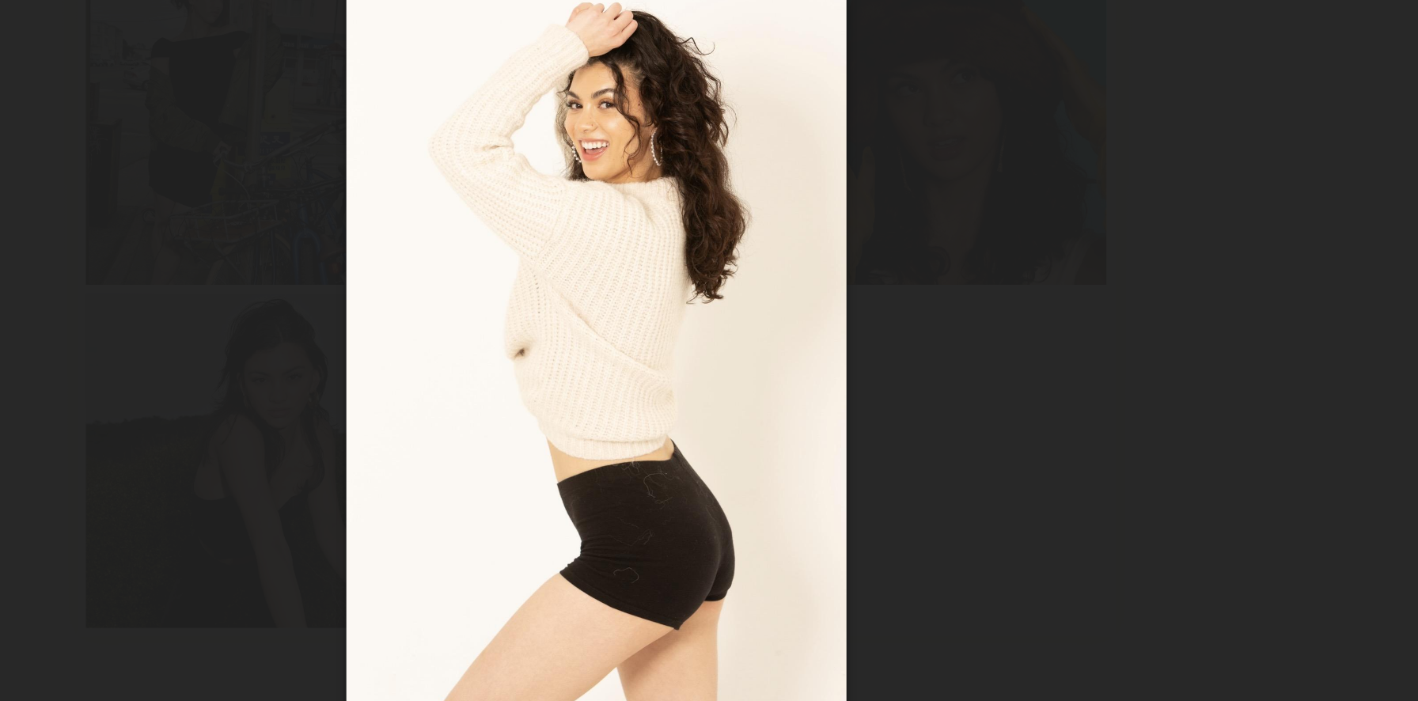
click at [1058, 271] on div at bounding box center [709, 337] width 1418 height 625
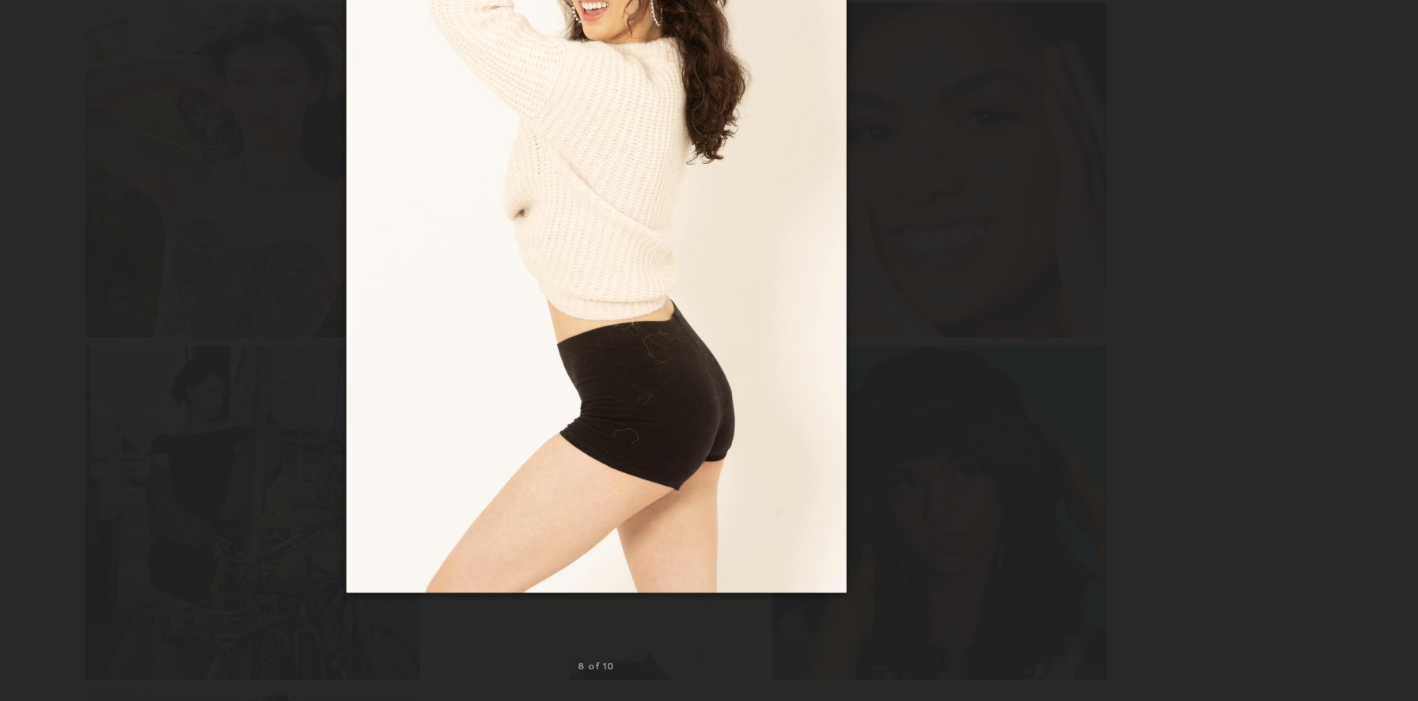
scroll to position [684, 0]
click at [427, 347] on div at bounding box center [709, 337] width 1418 height 625
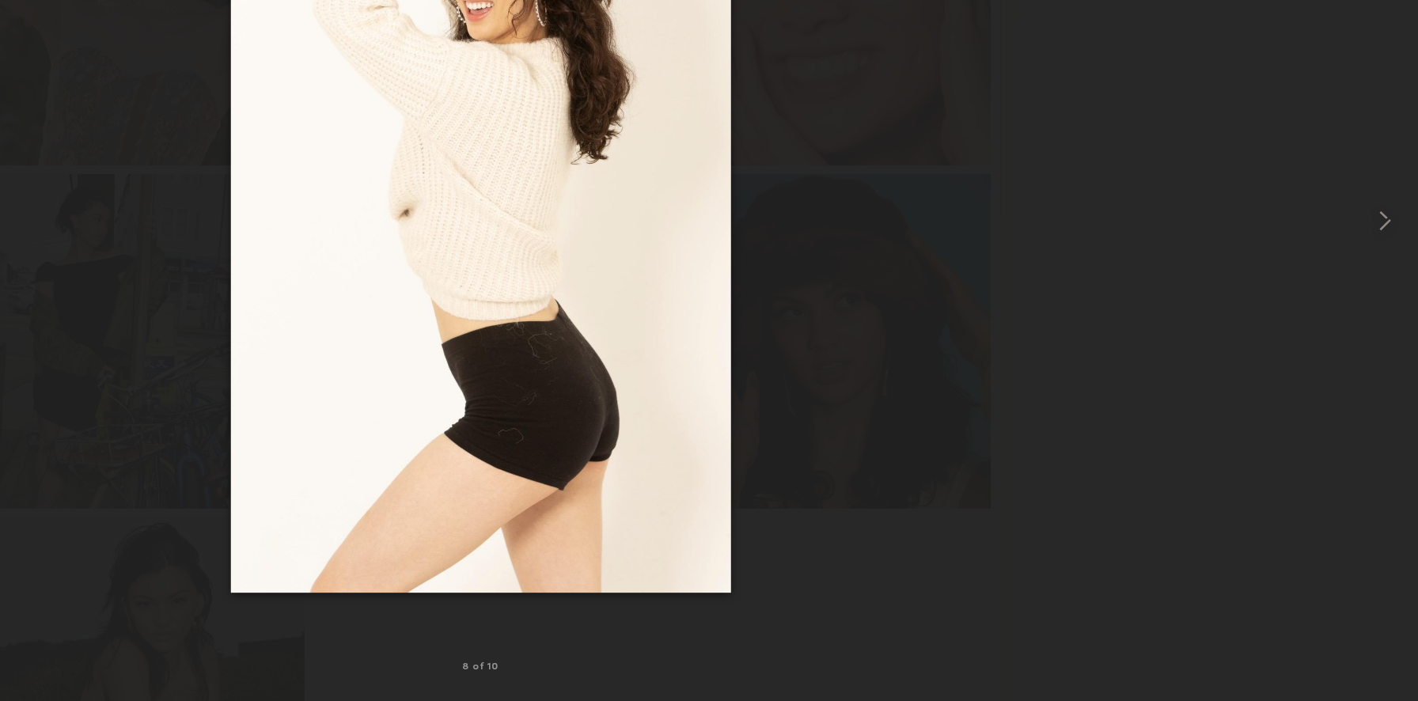
click at [477, 362] on div at bounding box center [709, 337] width 1418 height 625
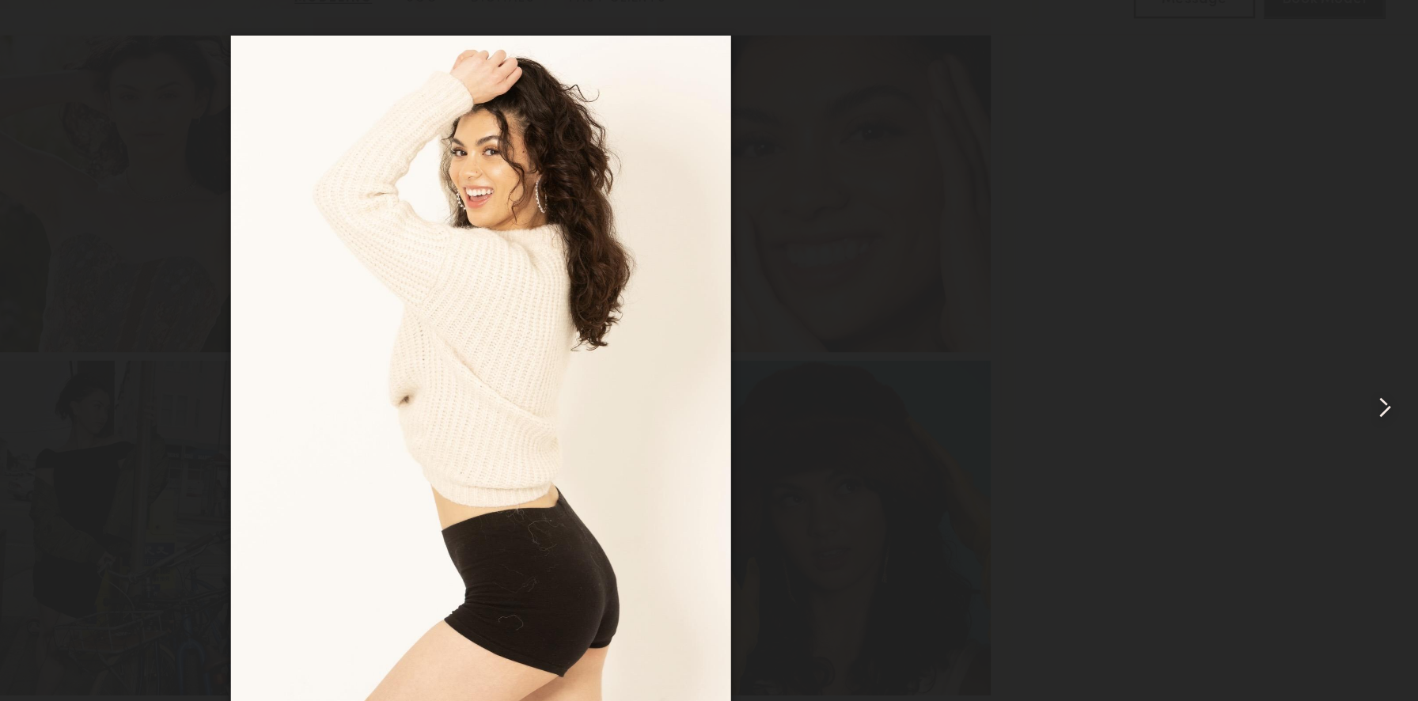
scroll to position [653, 0]
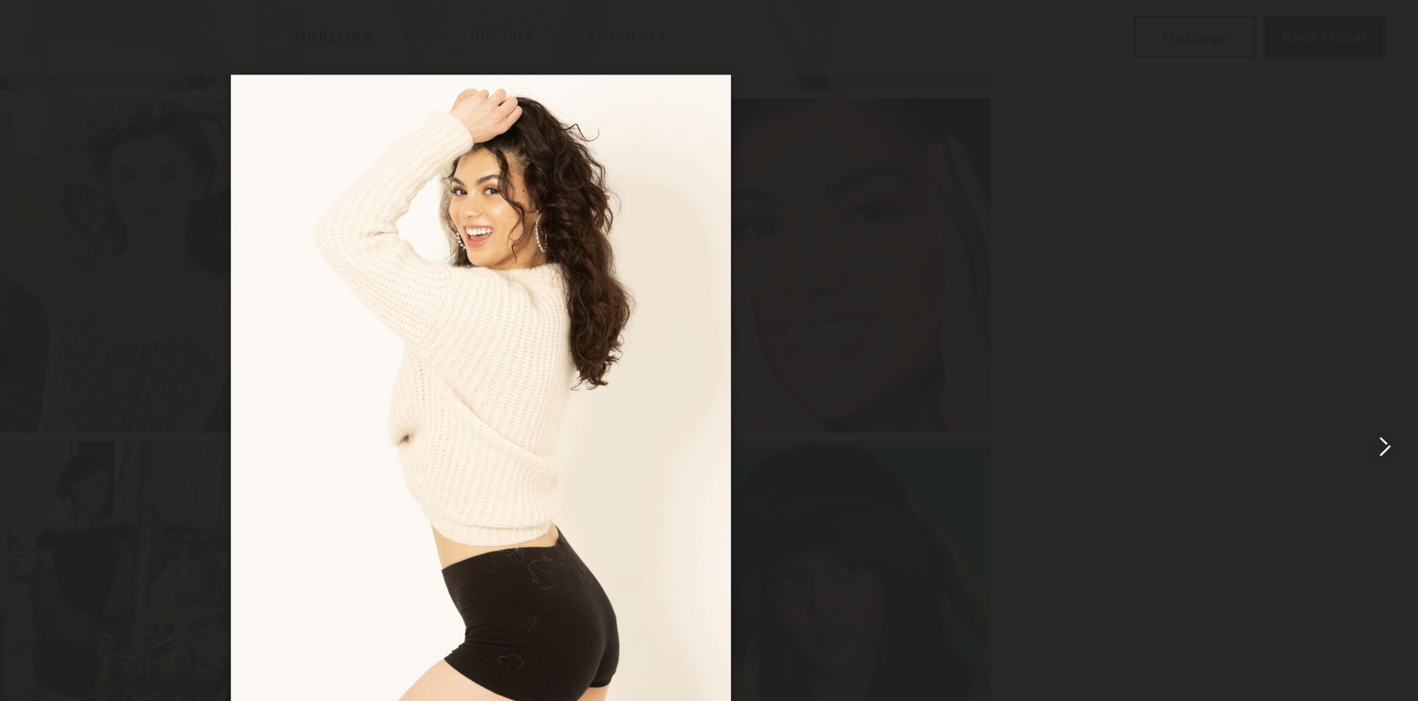
click at [1332, 118] on div at bounding box center [709, 337] width 1418 height 625
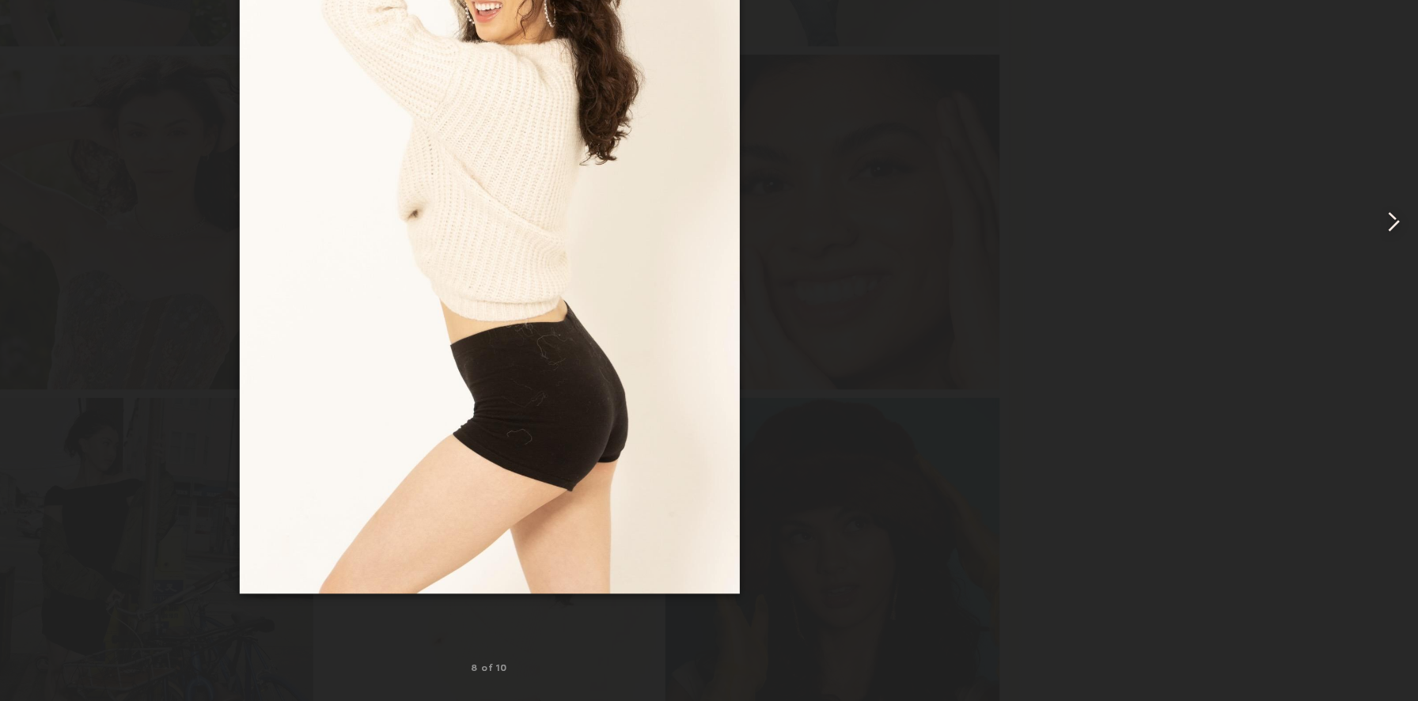
scroll to position [0, 0]
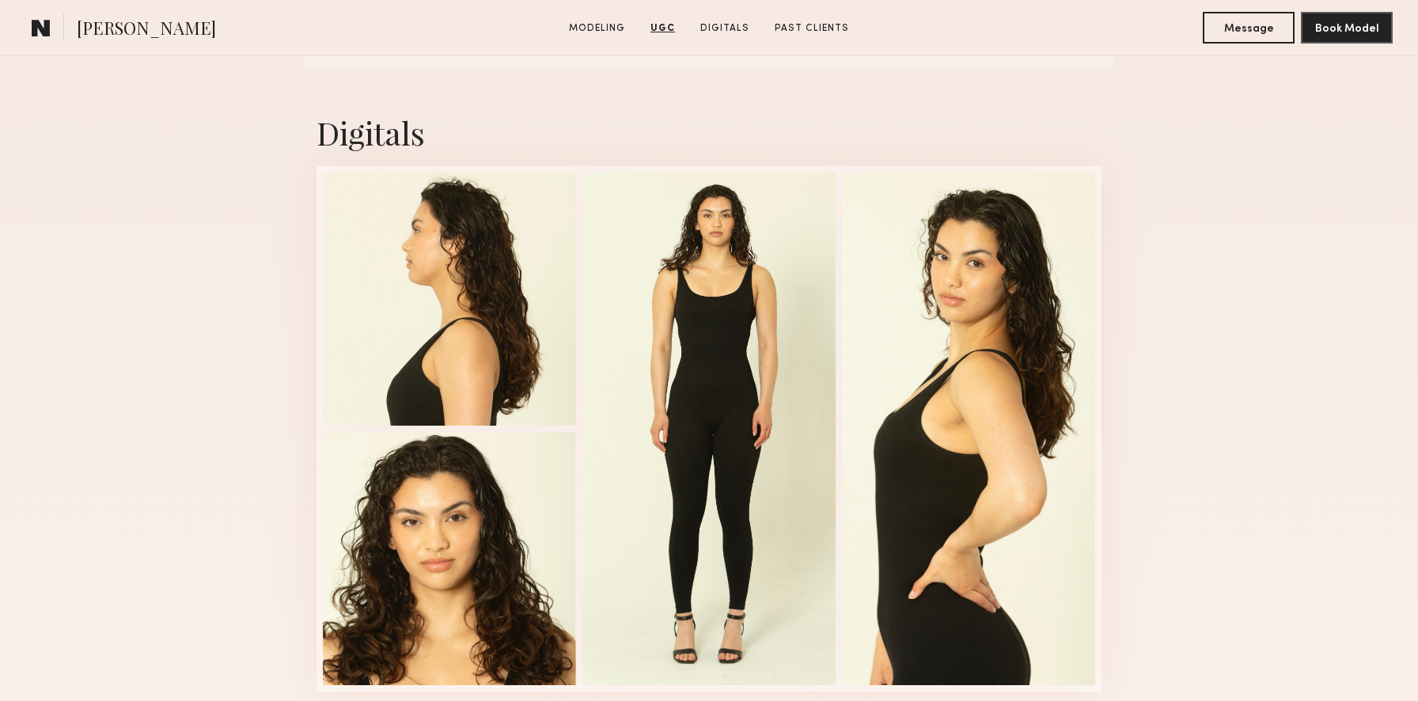
scroll to position [2144, 0]
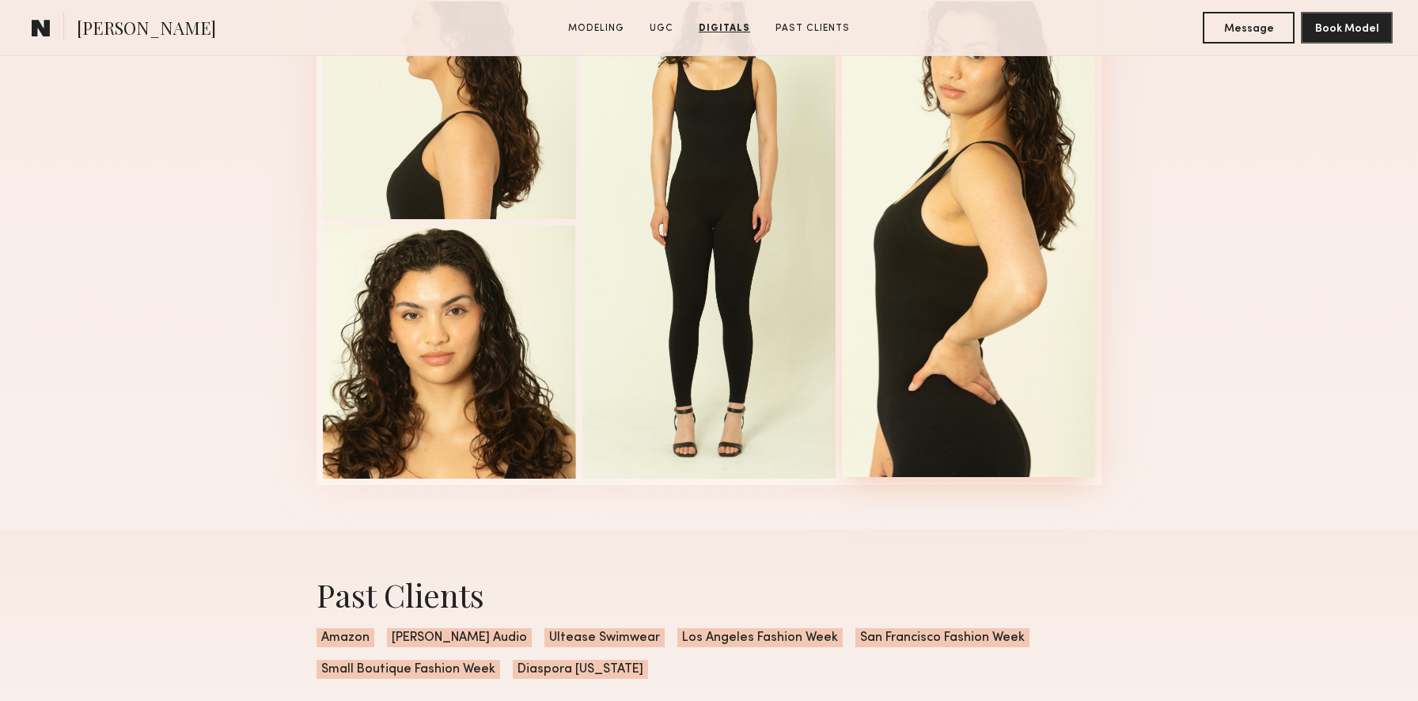
click at [928, 378] on div at bounding box center [968, 220] width 253 height 513
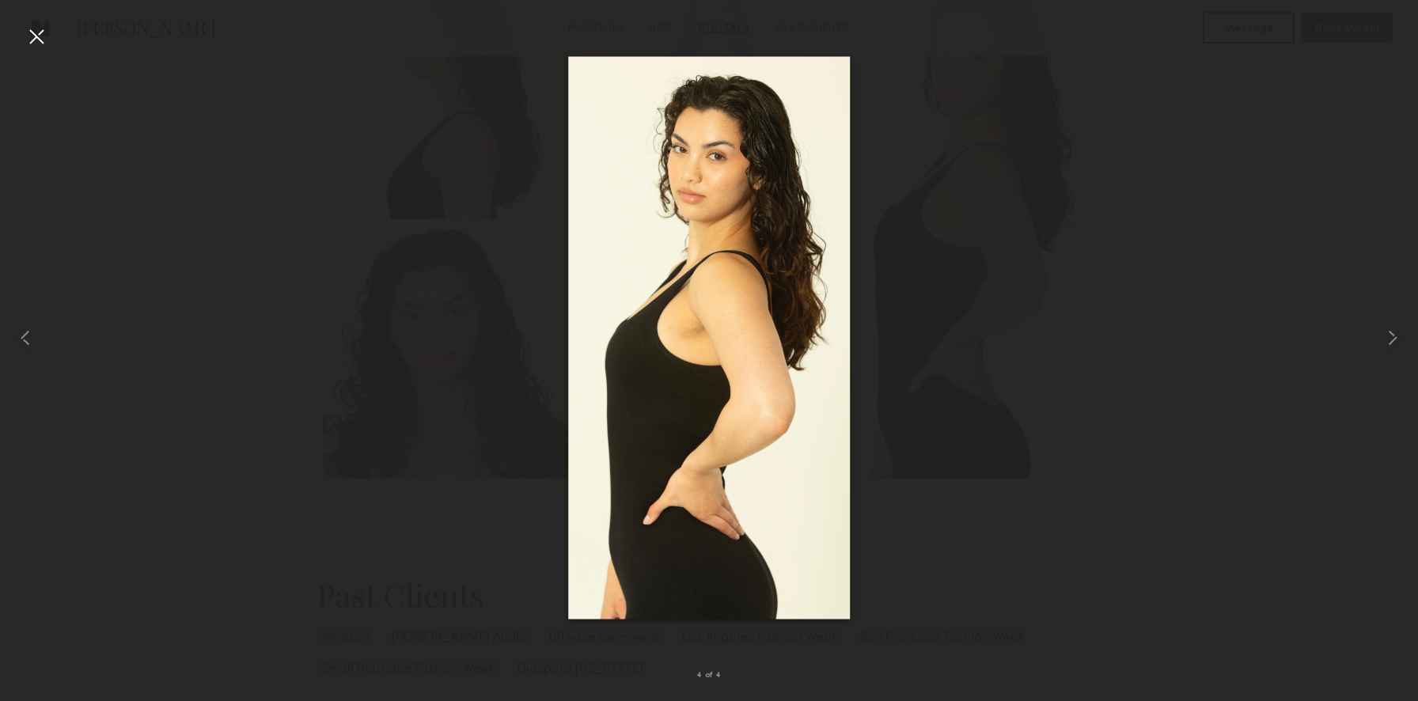
click at [41, 44] on div at bounding box center [36, 36] width 25 height 25
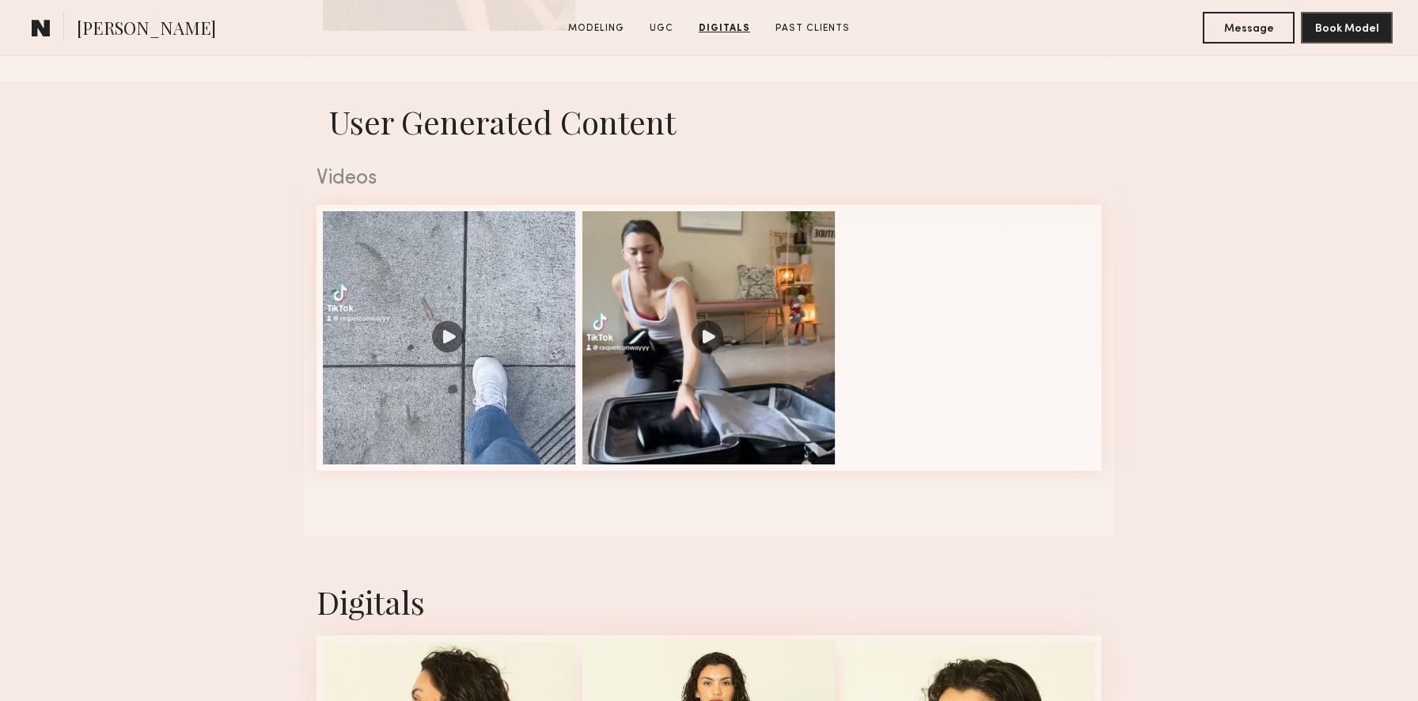
scroll to position [1398, 0]
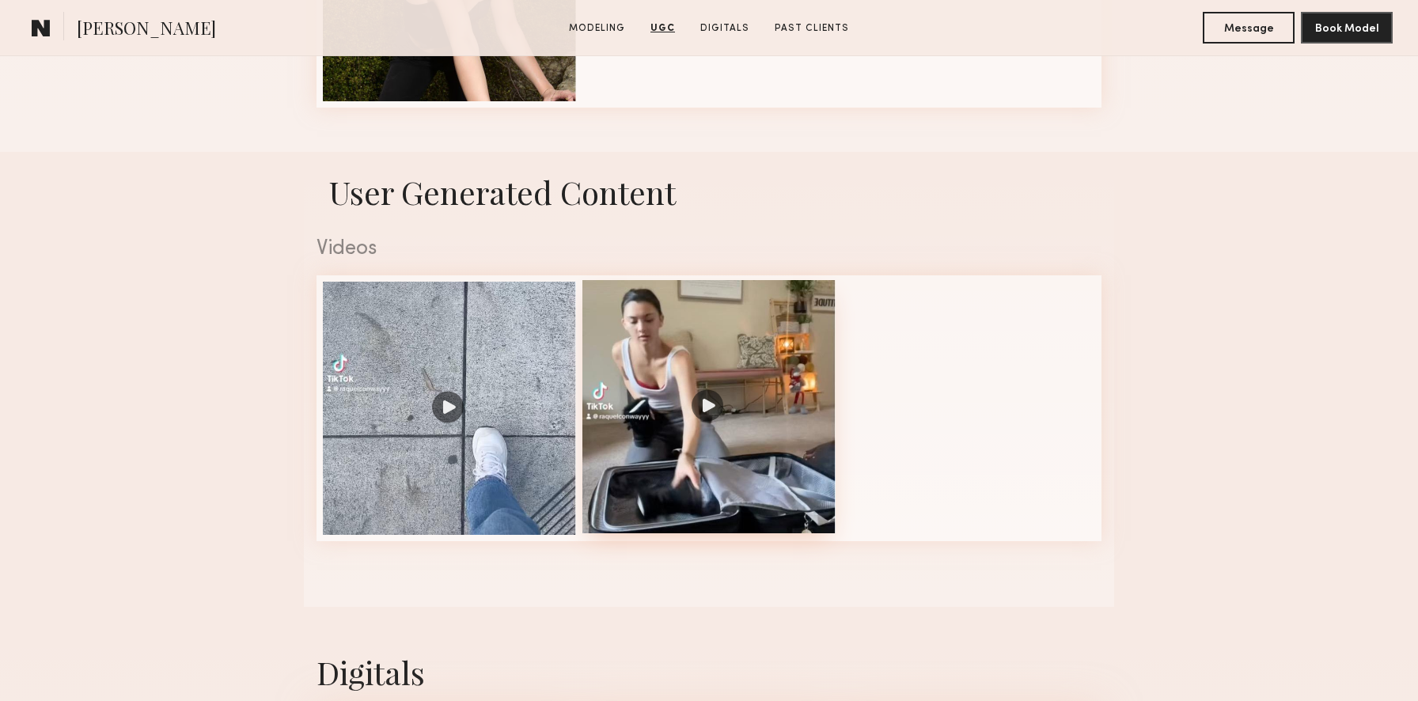
click at [604, 286] on div at bounding box center [708, 406] width 253 height 253
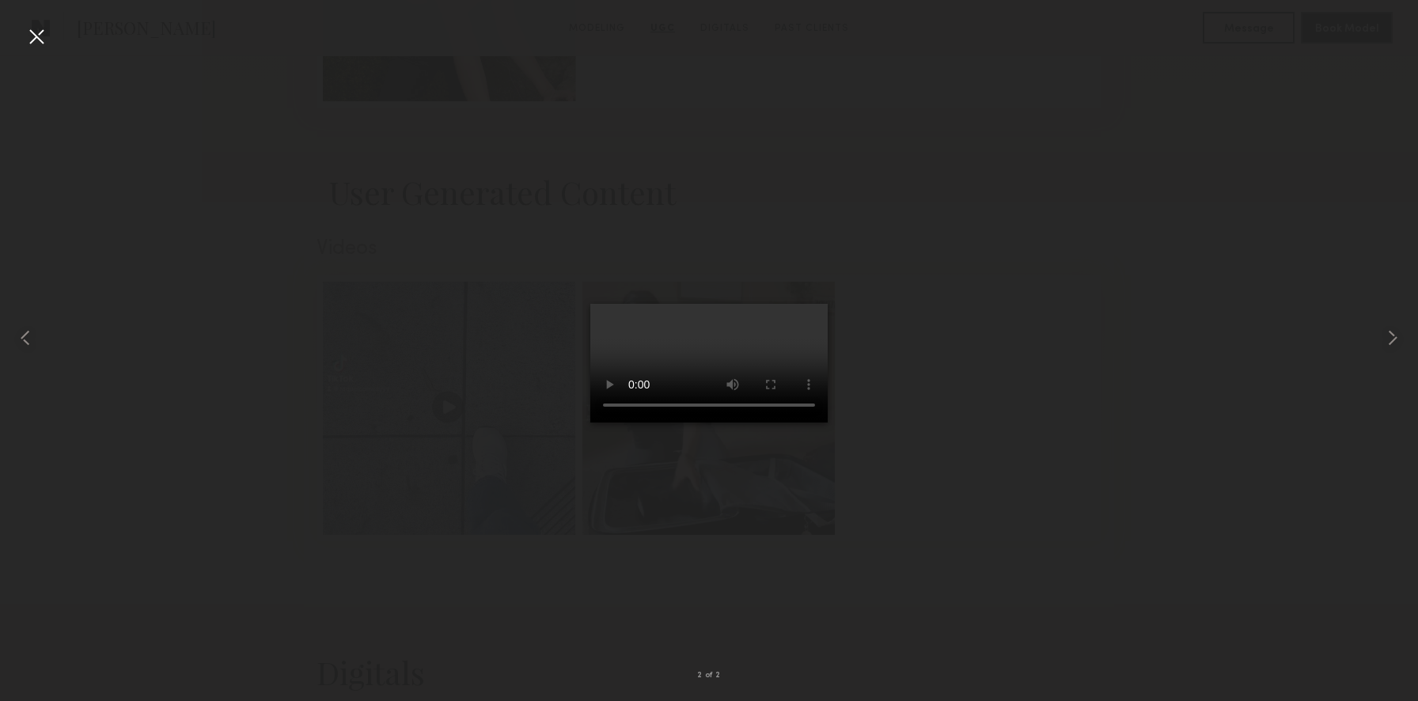
click at [718, 423] on video at bounding box center [708, 363] width 237 height 119
click at [24, 333] on common-icon at bounding box center [25, 337] width 25 height 25
click at [40, 40] on div at bounding box center [36, 36] width 25 height 25
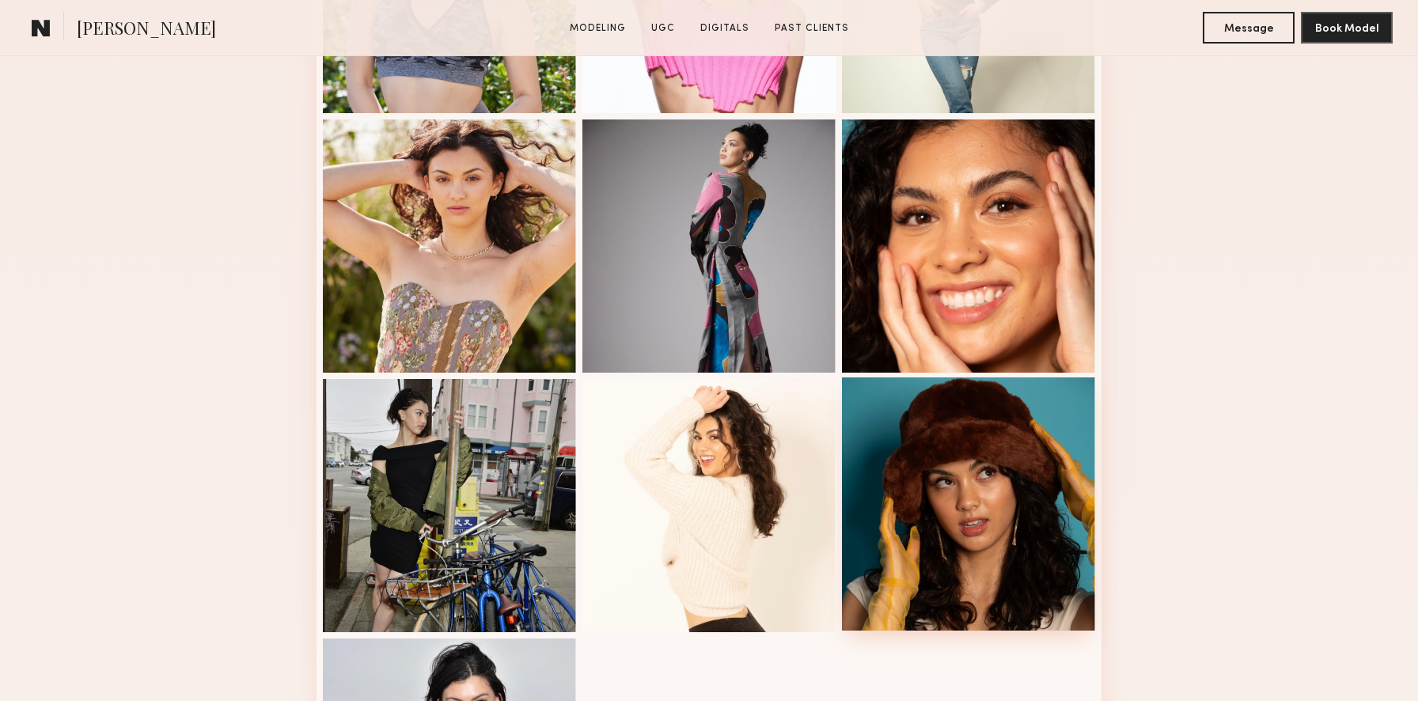
scroll to position [614, 0]
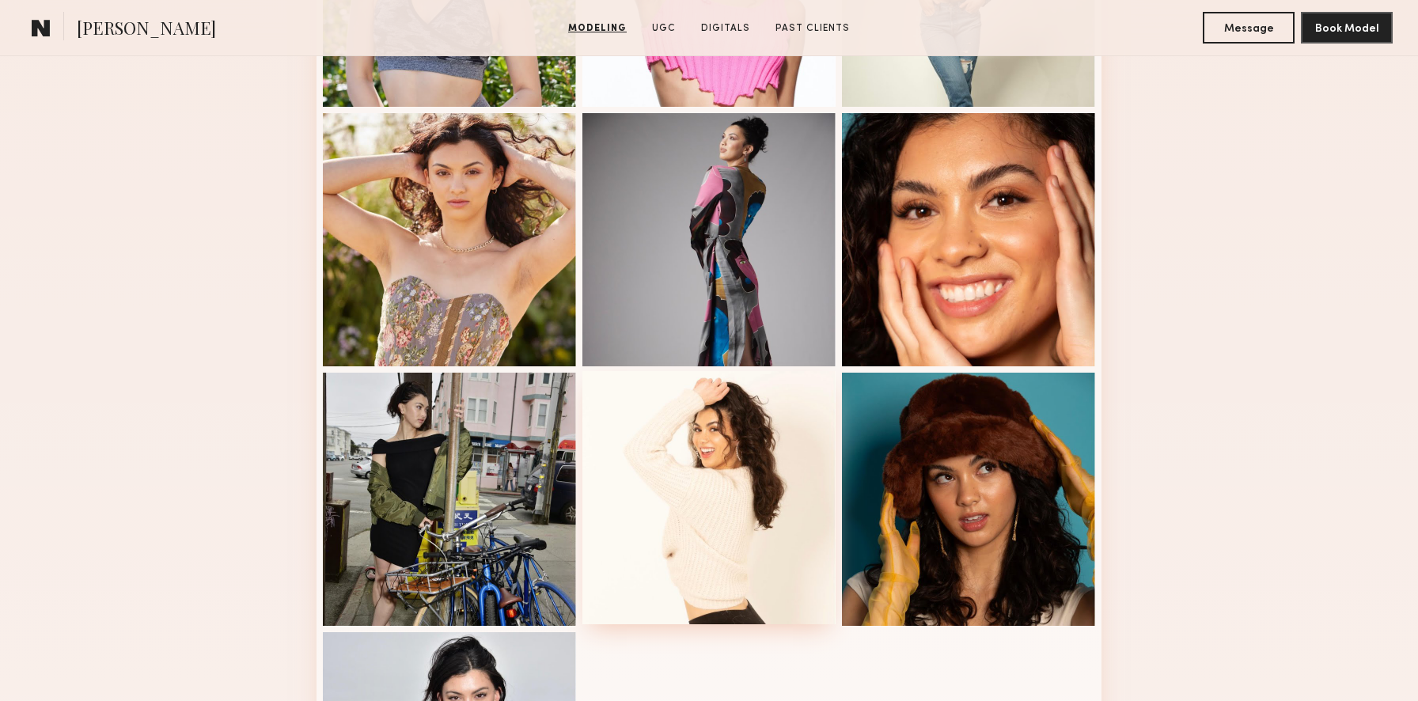
click at [699, 434] on div at bounding box center [708, 497] width 253 height 253
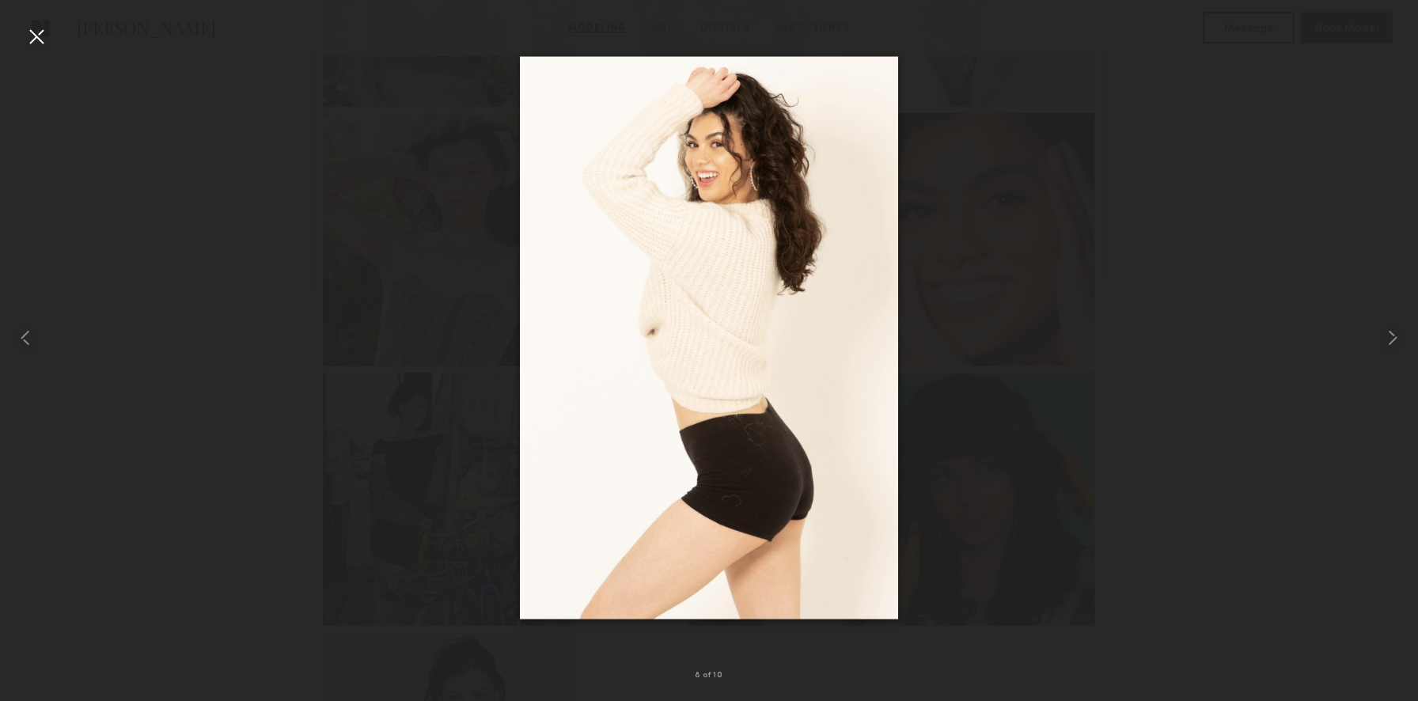
click at [32, 42] on div at bounding box center [36, 36] width 25 height 25
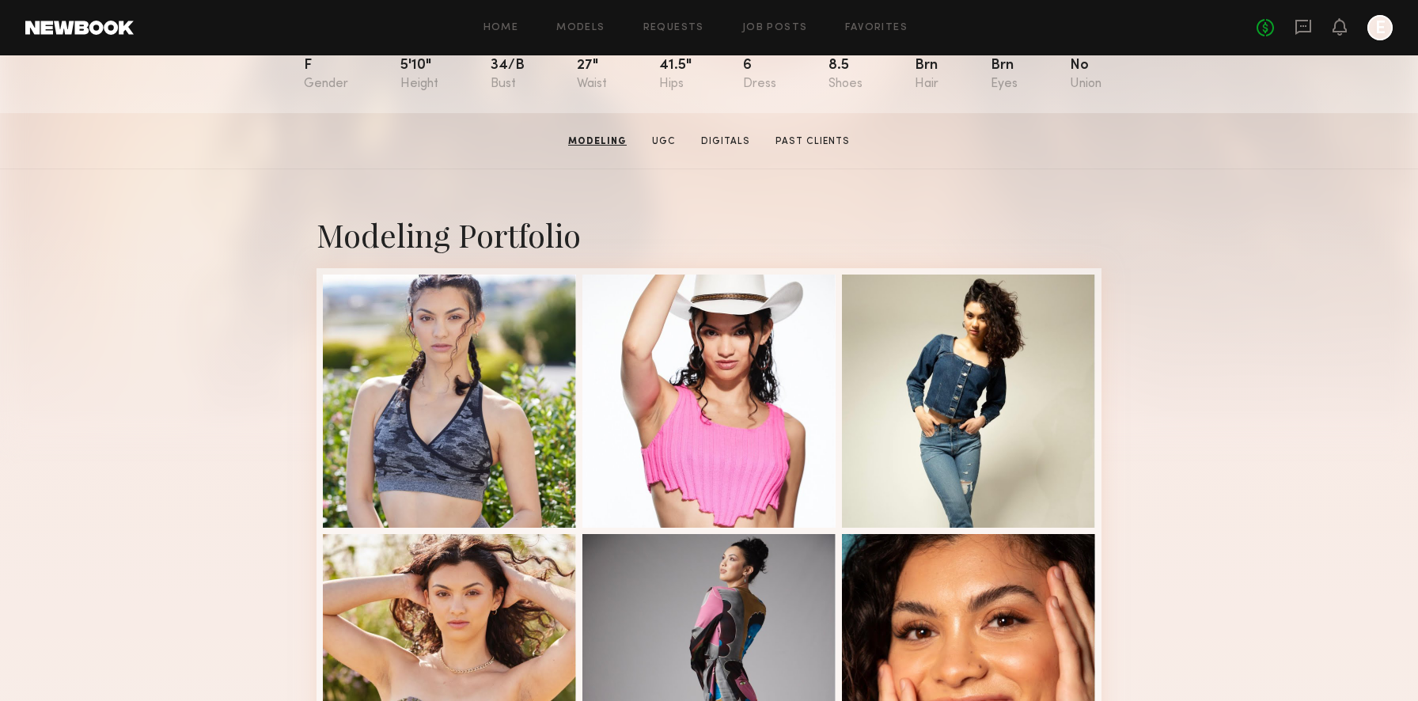
scroll to position [0, 0]
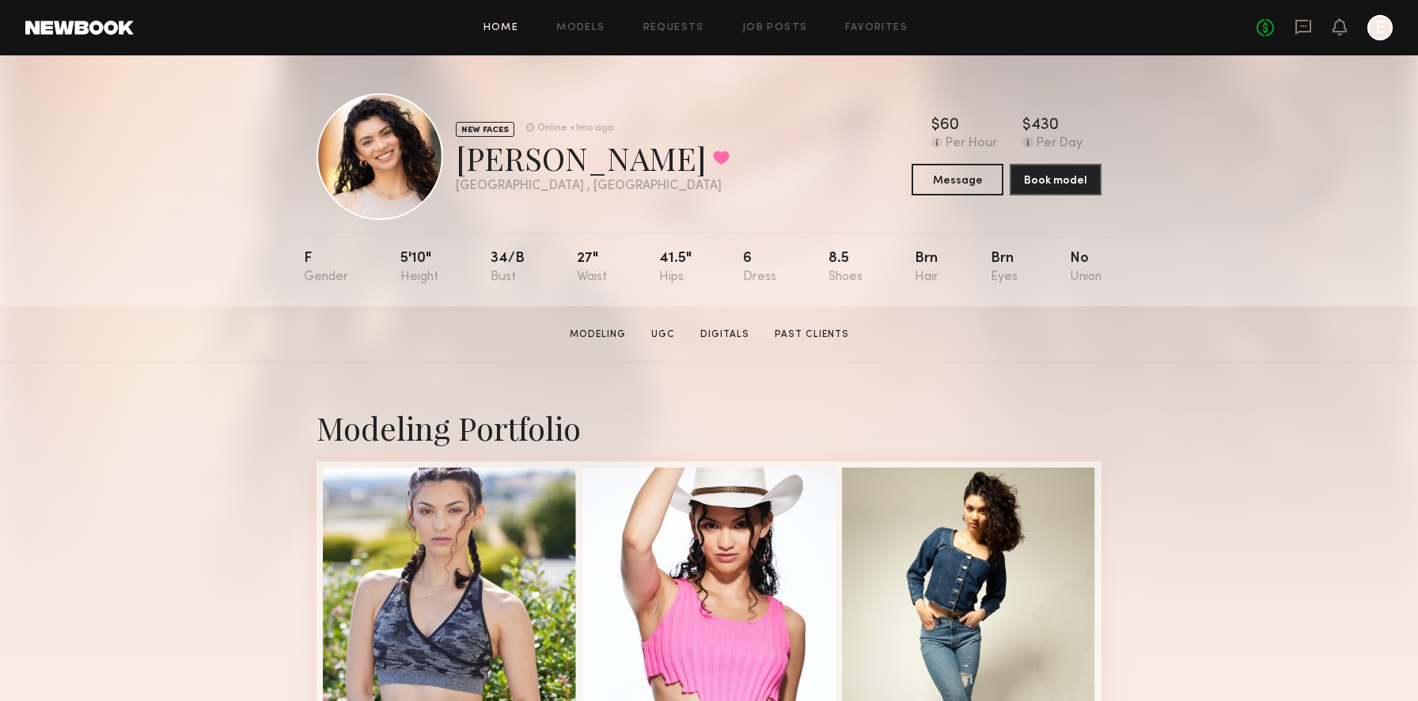
click at [506, 31] on link "Home" at bounding box center [501, 28] width 36 height 10
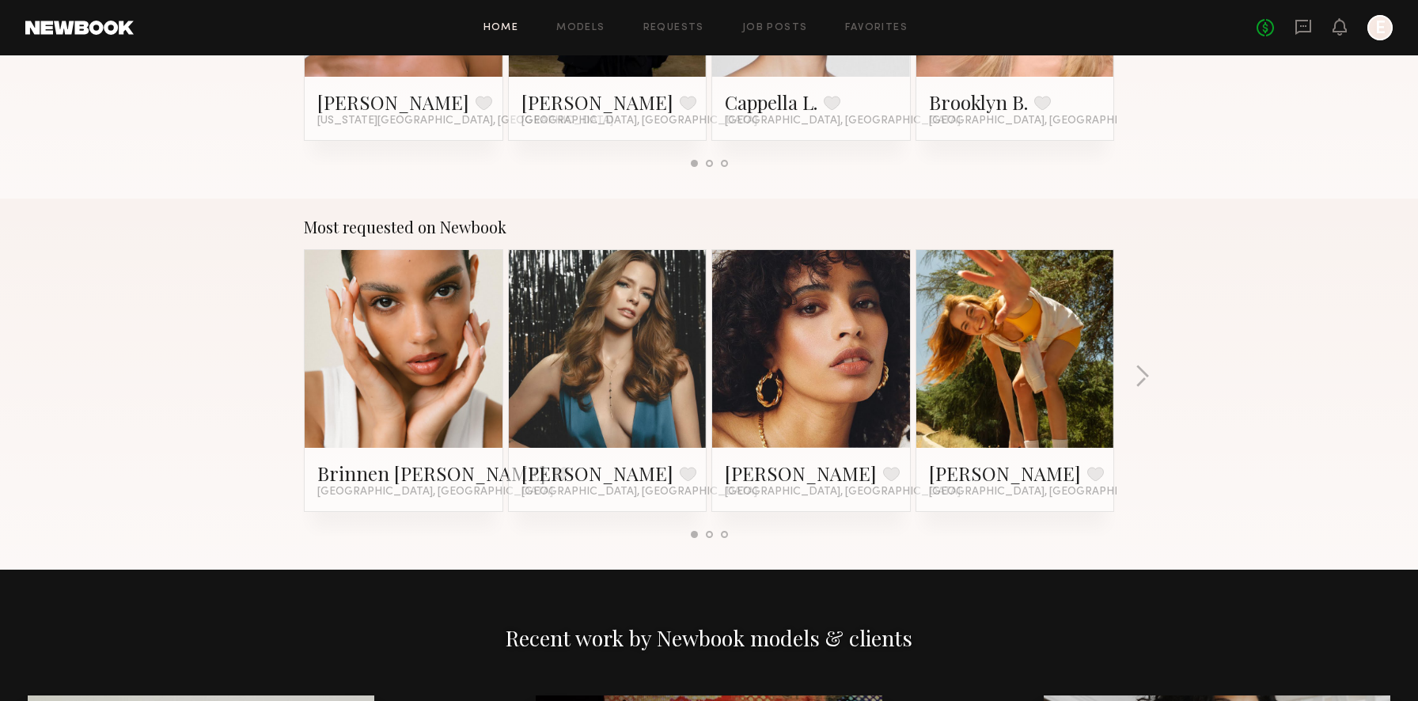
scroll to position [1370, 0]
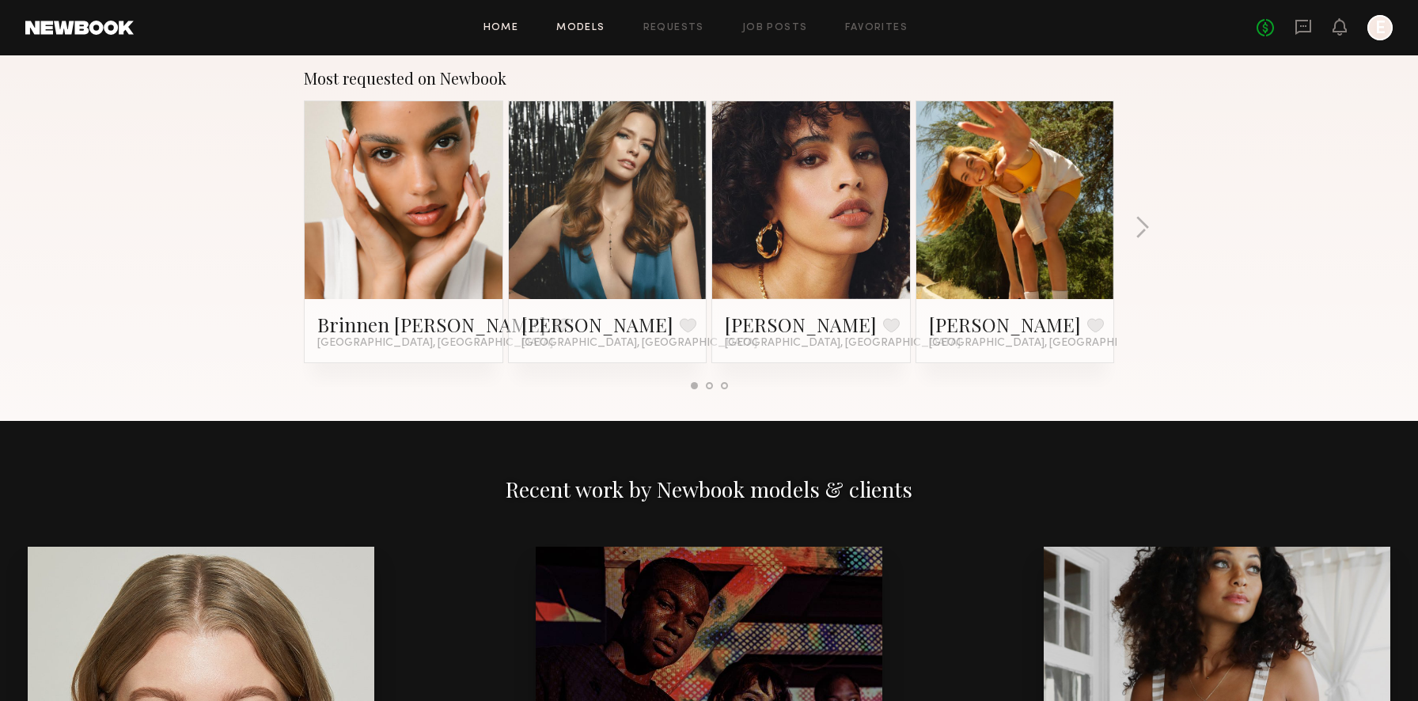
click at [575, 24] on link "Models" at bounding box center [580, 28] width 48 height 10
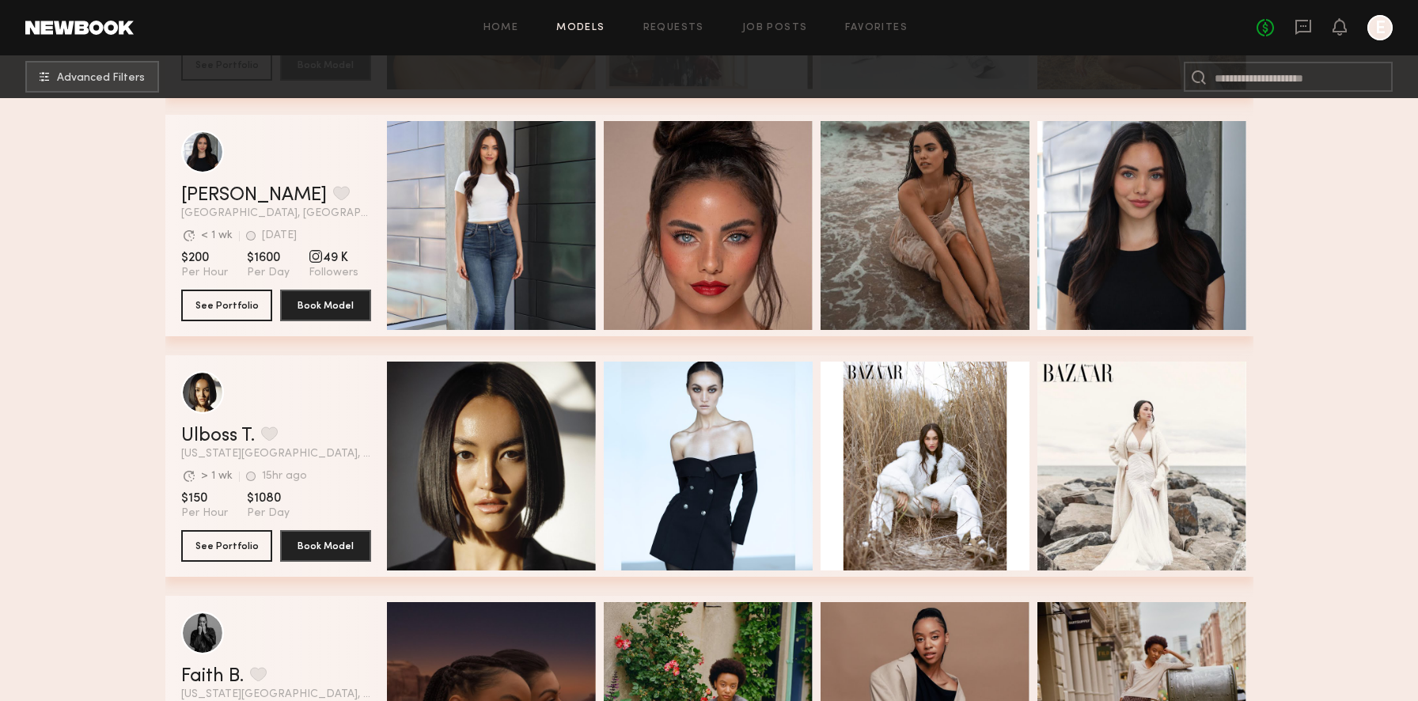
scroll to position [4327, 0]
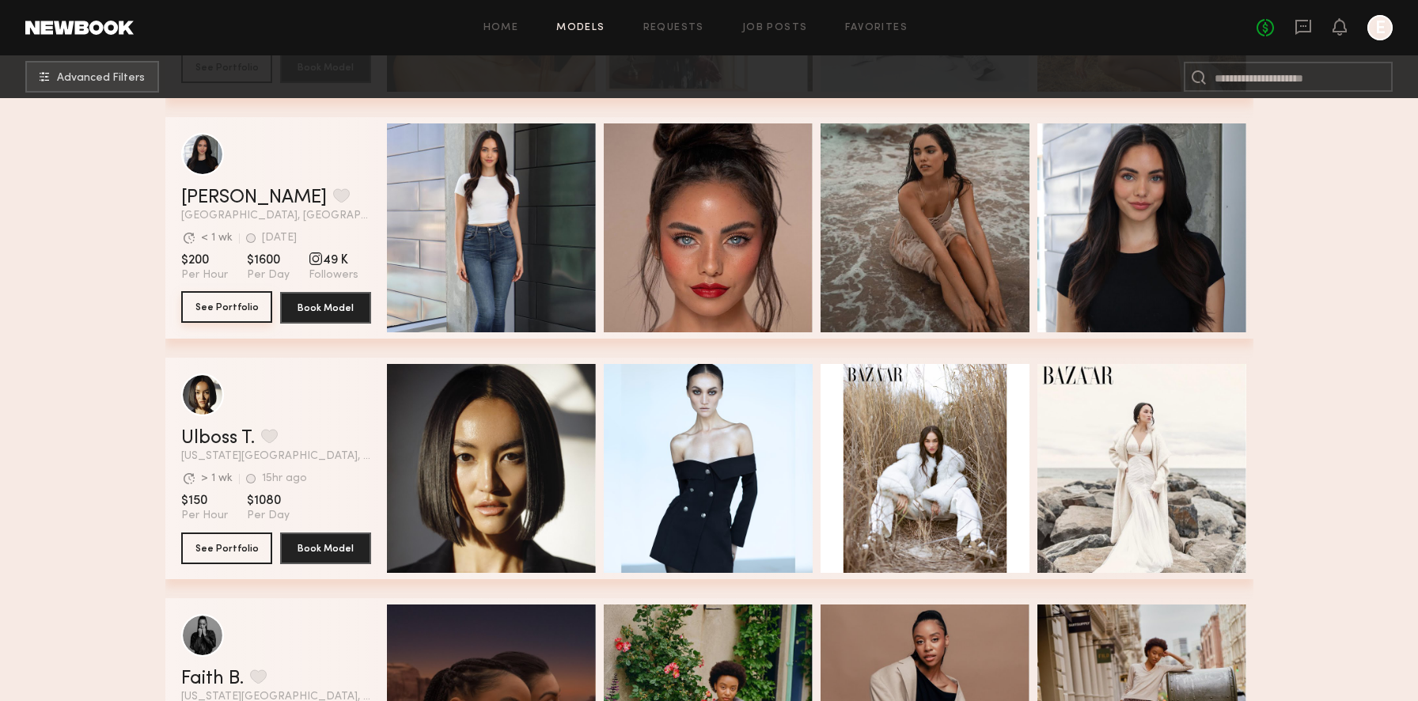
click at [236, 303] on button "See Portfolio" at bounding box center [226, 307] width 91 height 32
click at [181, 291] on button "See Portfolio" at bounding box center [226, 307] width 91 height 32
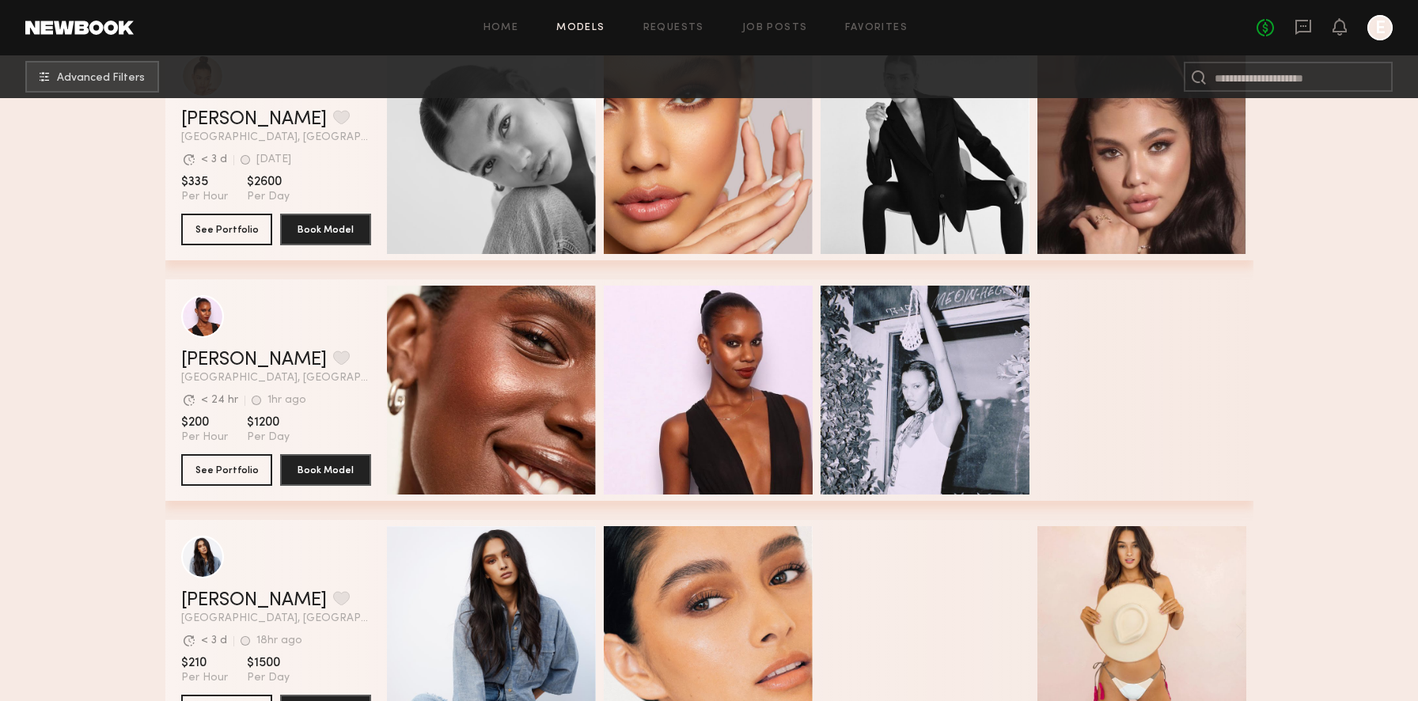
scroll to position [9954, 0]
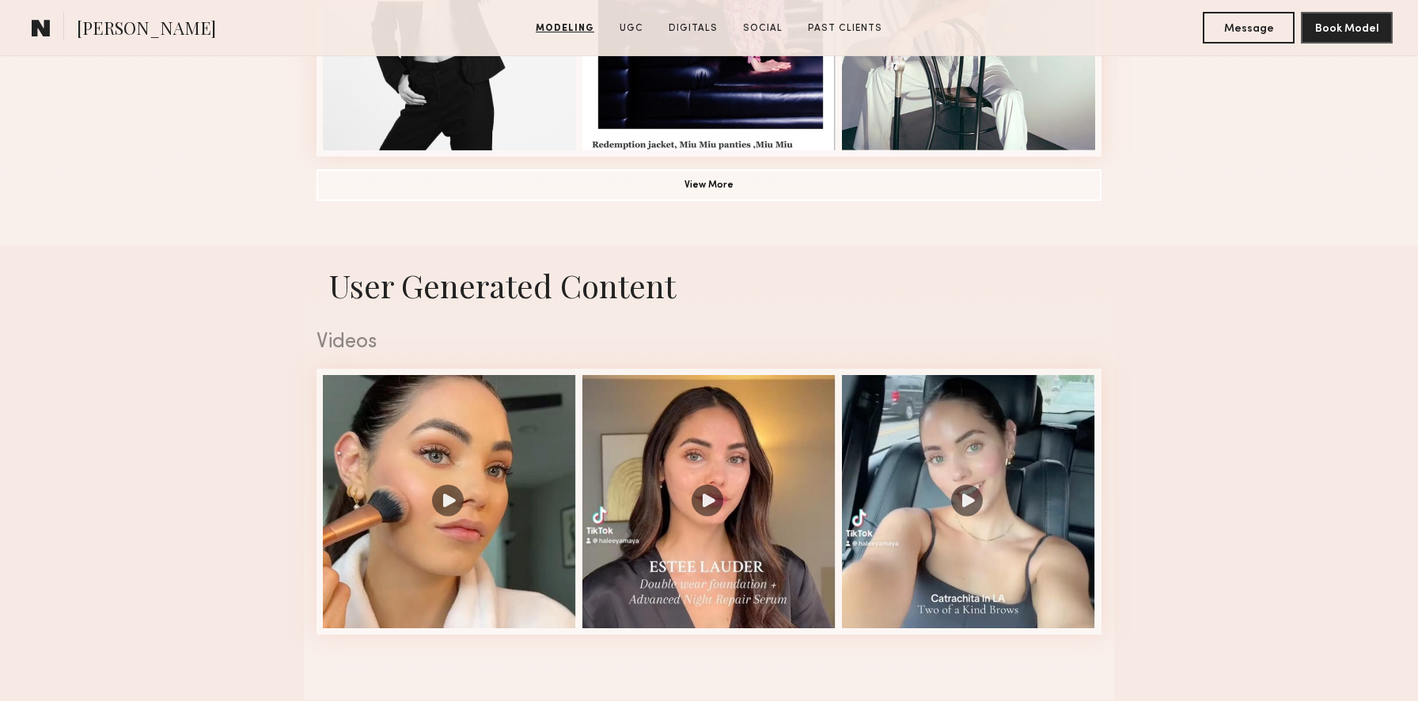
scroll to position [1370, 0]
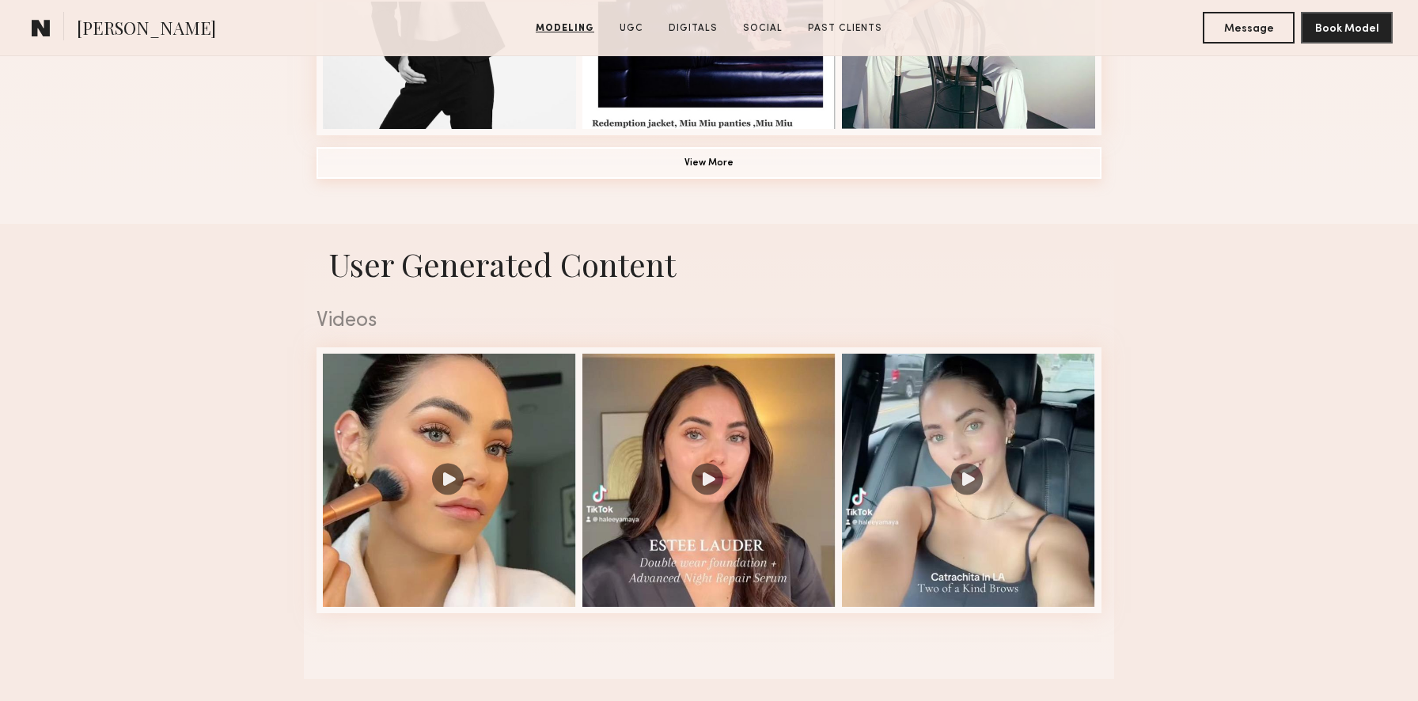
click at [438, 177] on button "View More" at bounding box center [708, 163] width 785 height 32
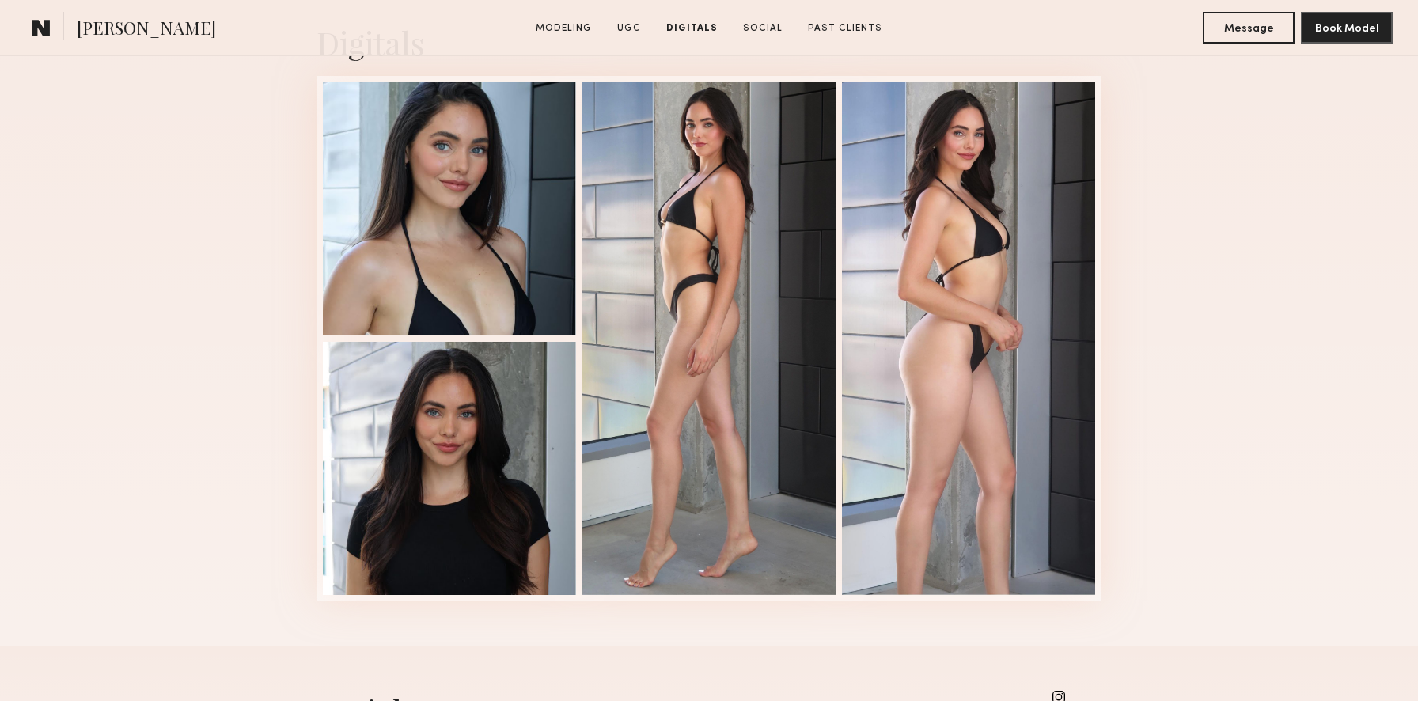
scroll to position [2807, 0]
click at [439, 267] on div at bounding box center [449, 206] width 253 height 253
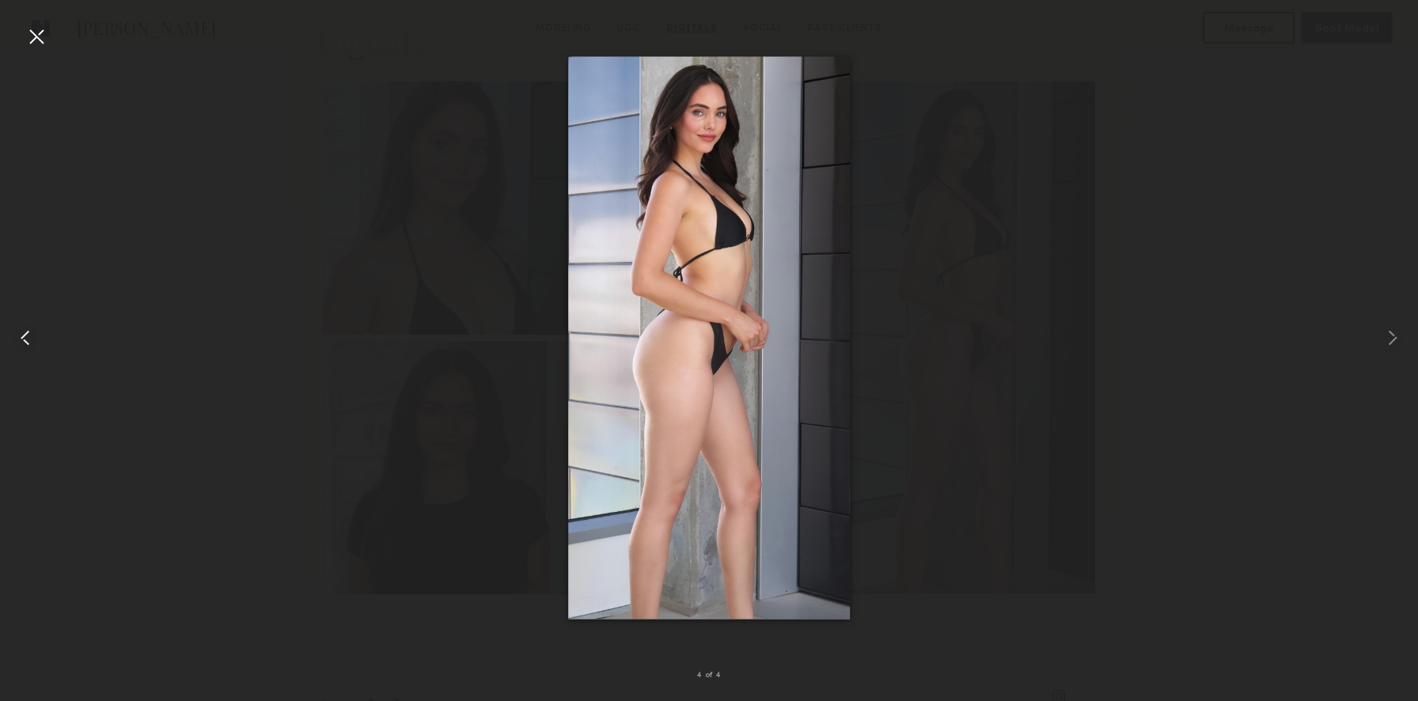
click at [21, 33] on div at bounding box center [28, 337] width 57 height 625
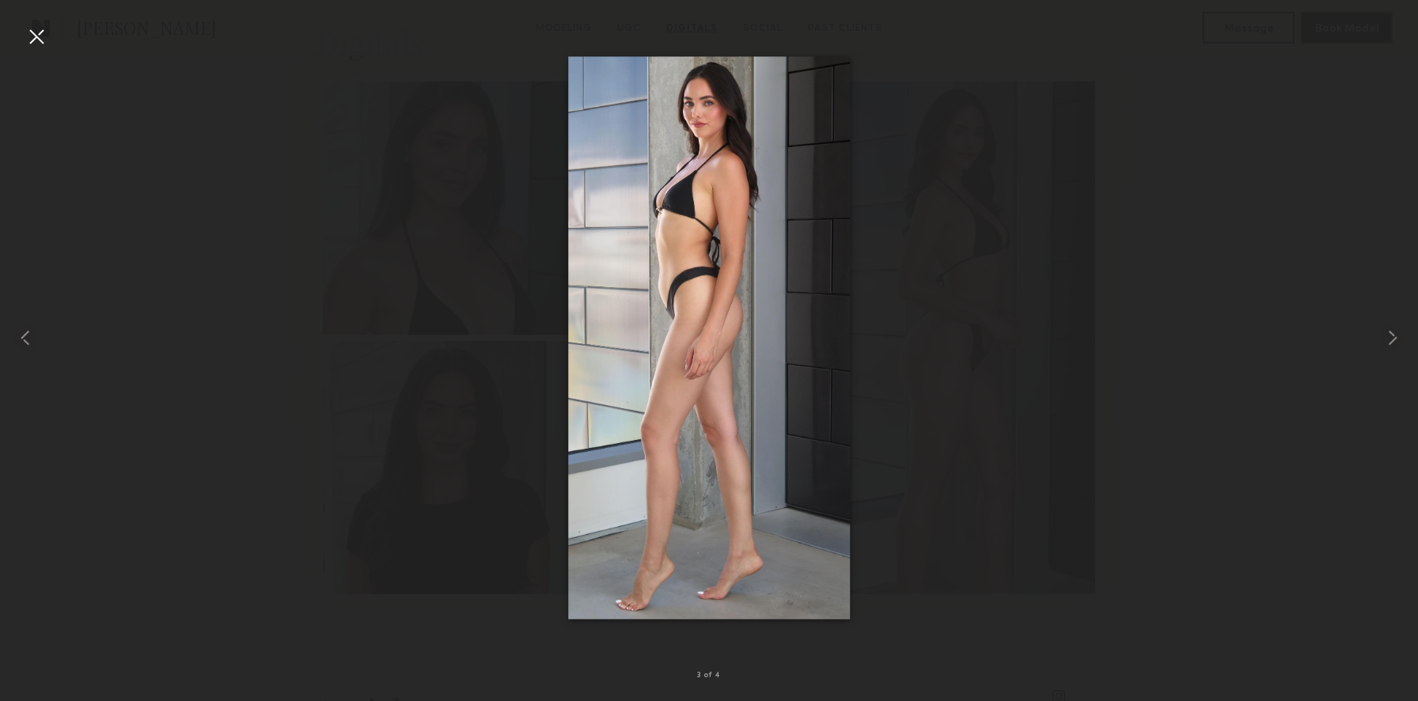
click at [36, 45] on div at bounding box center [36, 36] width 25 height 25
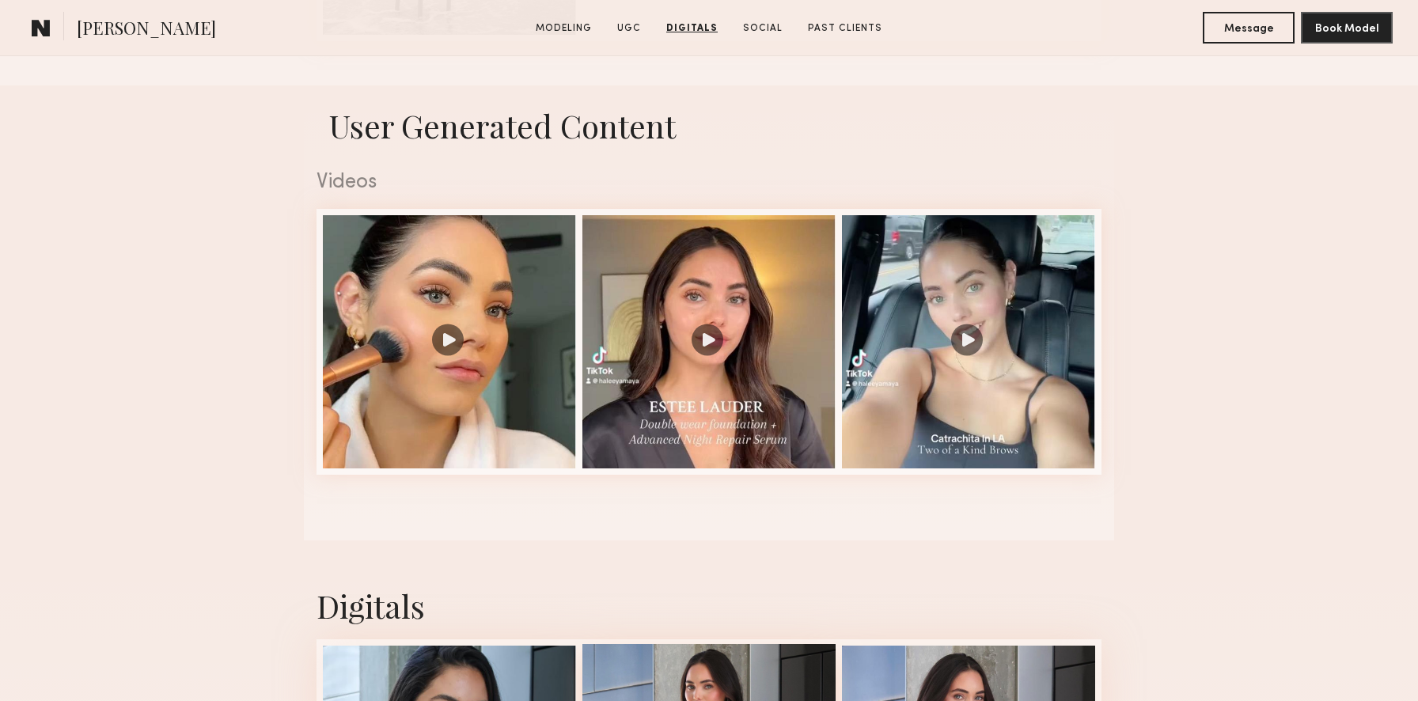
scroll to position [2174, 0]
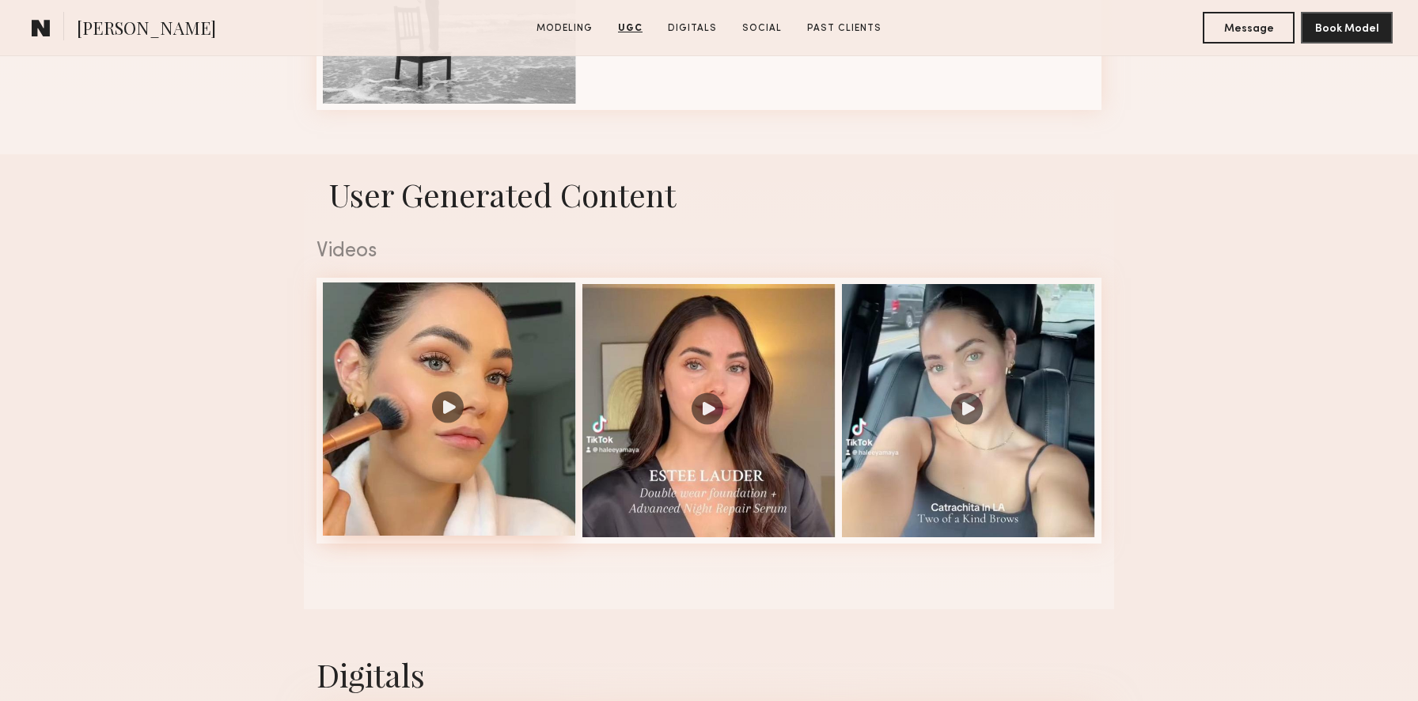
click at [536, 319] on div at bounding box center [449, 408] width 253 height 253
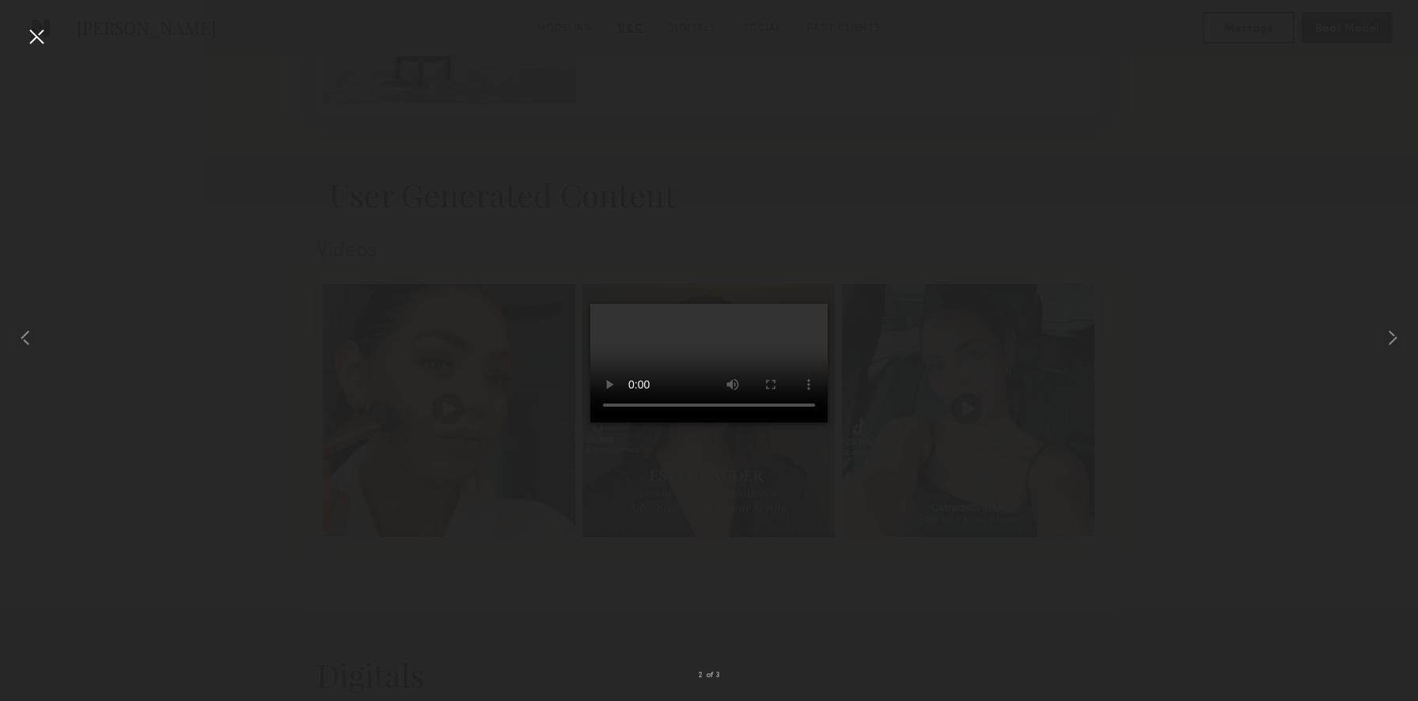
click at [291, 306] on div at bounding box center [709, 337] width 1418 height 625
click at [35, 32] on div at bounding box center [36, 36] width 25 height 25
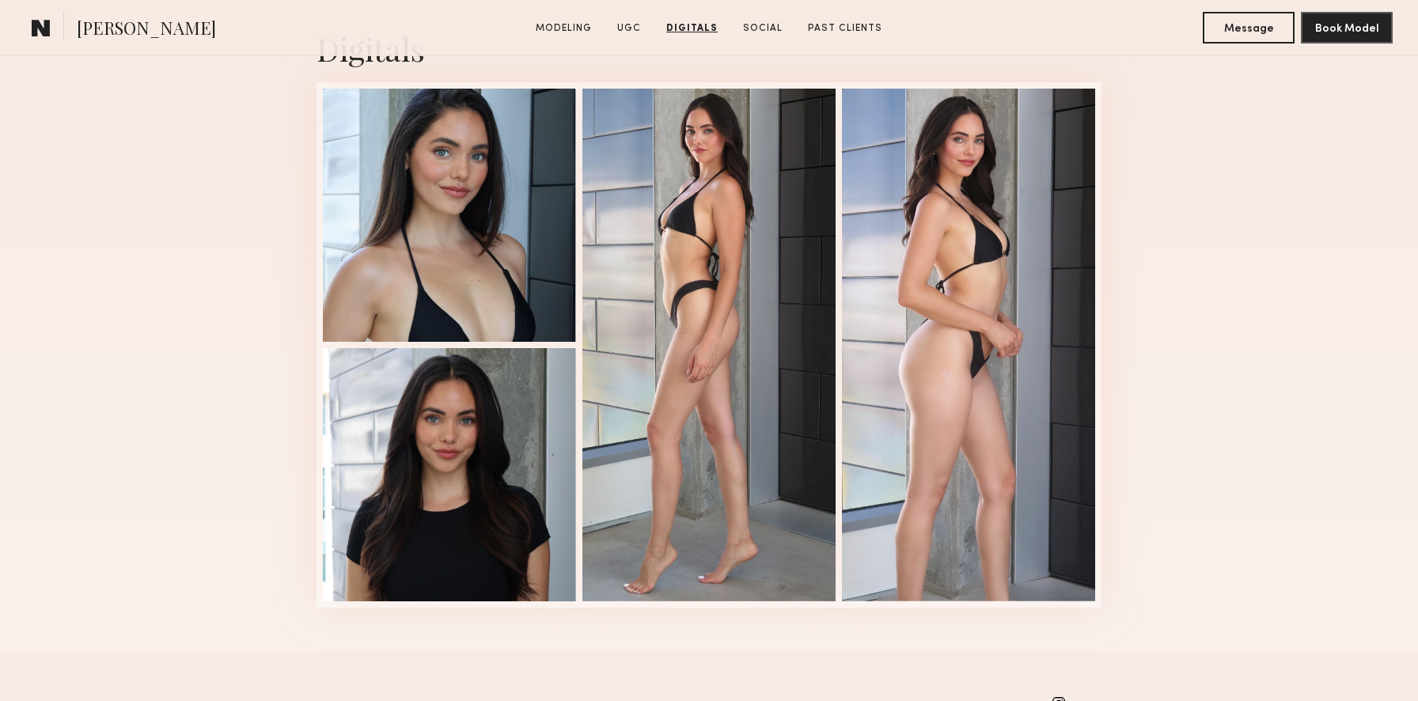
scroll to position [2799, 0]
